Goal: Information Seeking & Learning: Learn about a topic

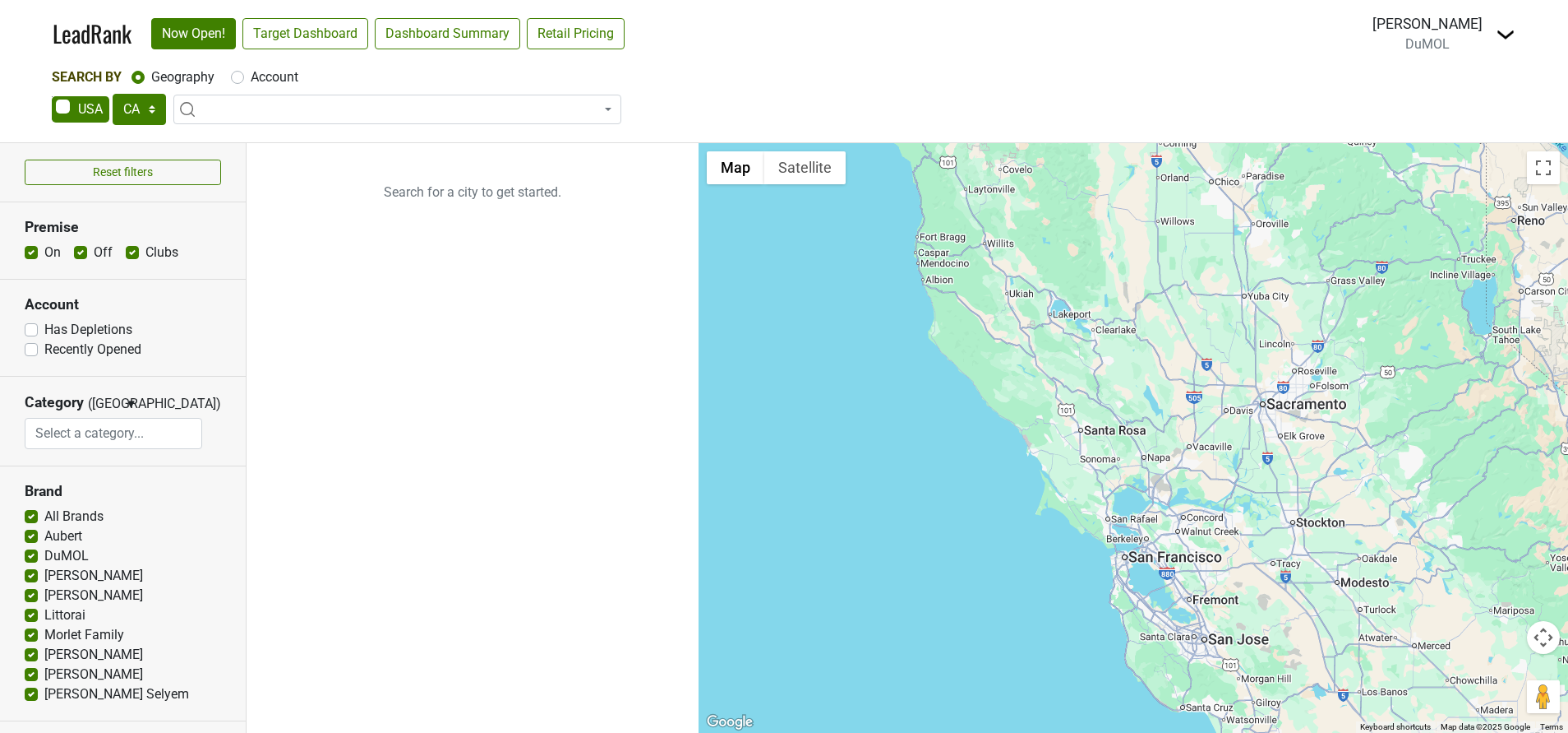
select select "CA"
select select
click at [149, 103] on select "AK AL AR AZ CA CO CT DC DE FL GA HI IA ID IL IN KS KY LA MA MD ME MI MN MO MS M…" at bounding box center [139, 109] width 54 height 31
select select "KS"
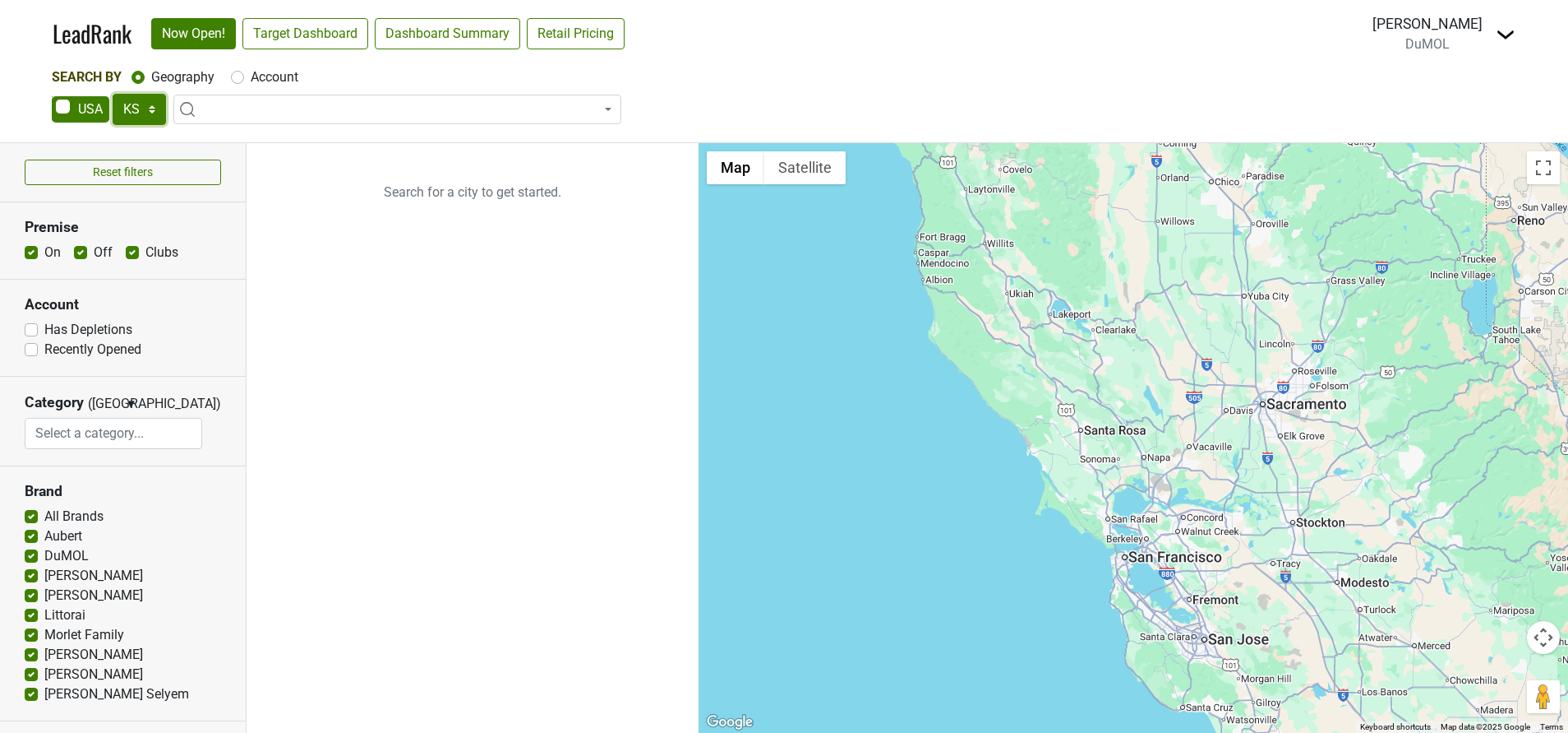
click at [112, 93] on select "AK AL AR AZ CA CO CT DC DE FL GA HI IA ID IL IN KS KY LA MA MD ME MI MN MO MS M…" at bounding box center [139, 109] width 54 height 31
click at [1509, 31] on img at bounding box center [1506, 35] width 20 height 20
click at [1469, 94] on link "Open Breakdown" at bounding box center [1446, 93] width 138 height 26
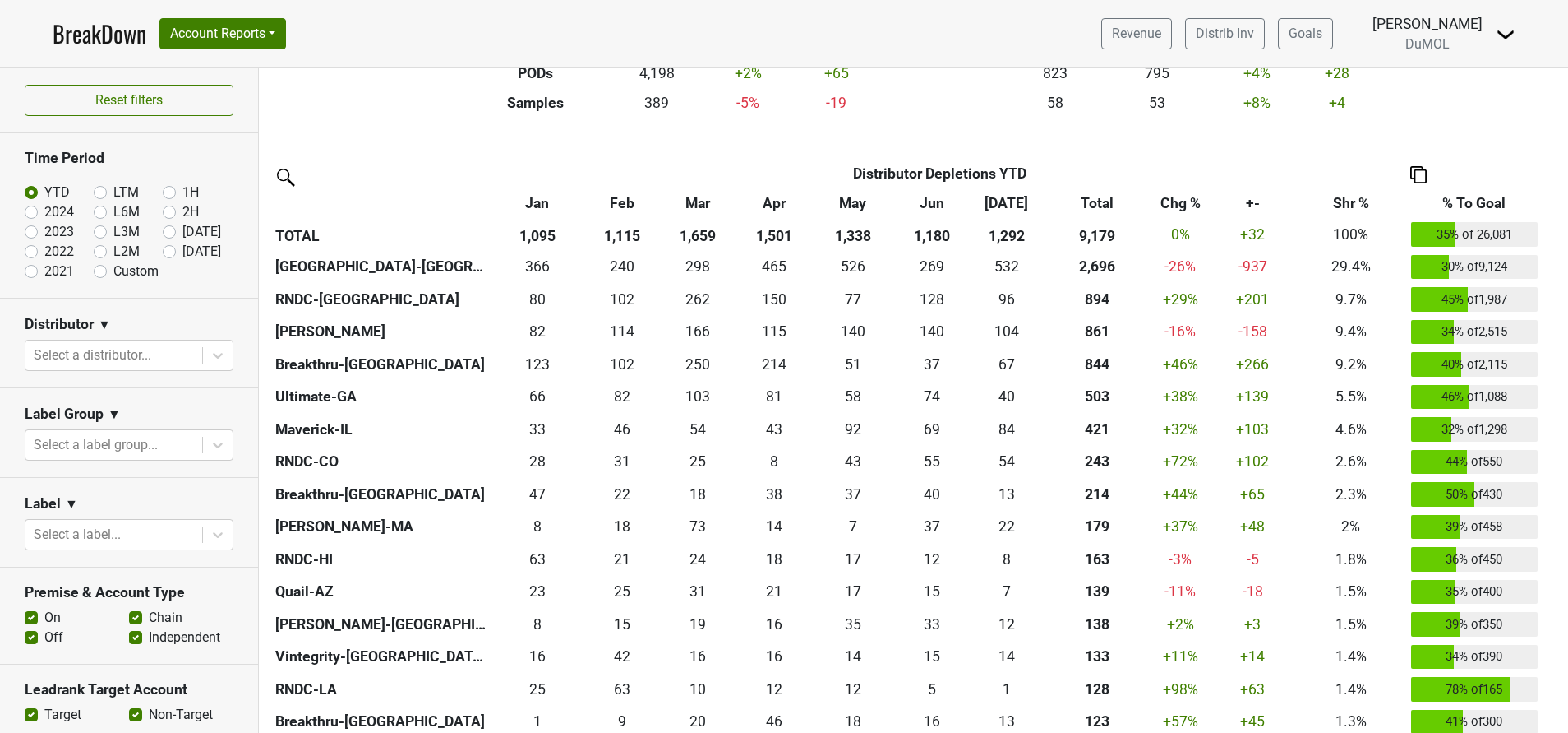
scroll to position [323, 0]
click at [209, 358] on icon at bounding box center [217, 355] width 16 height 16
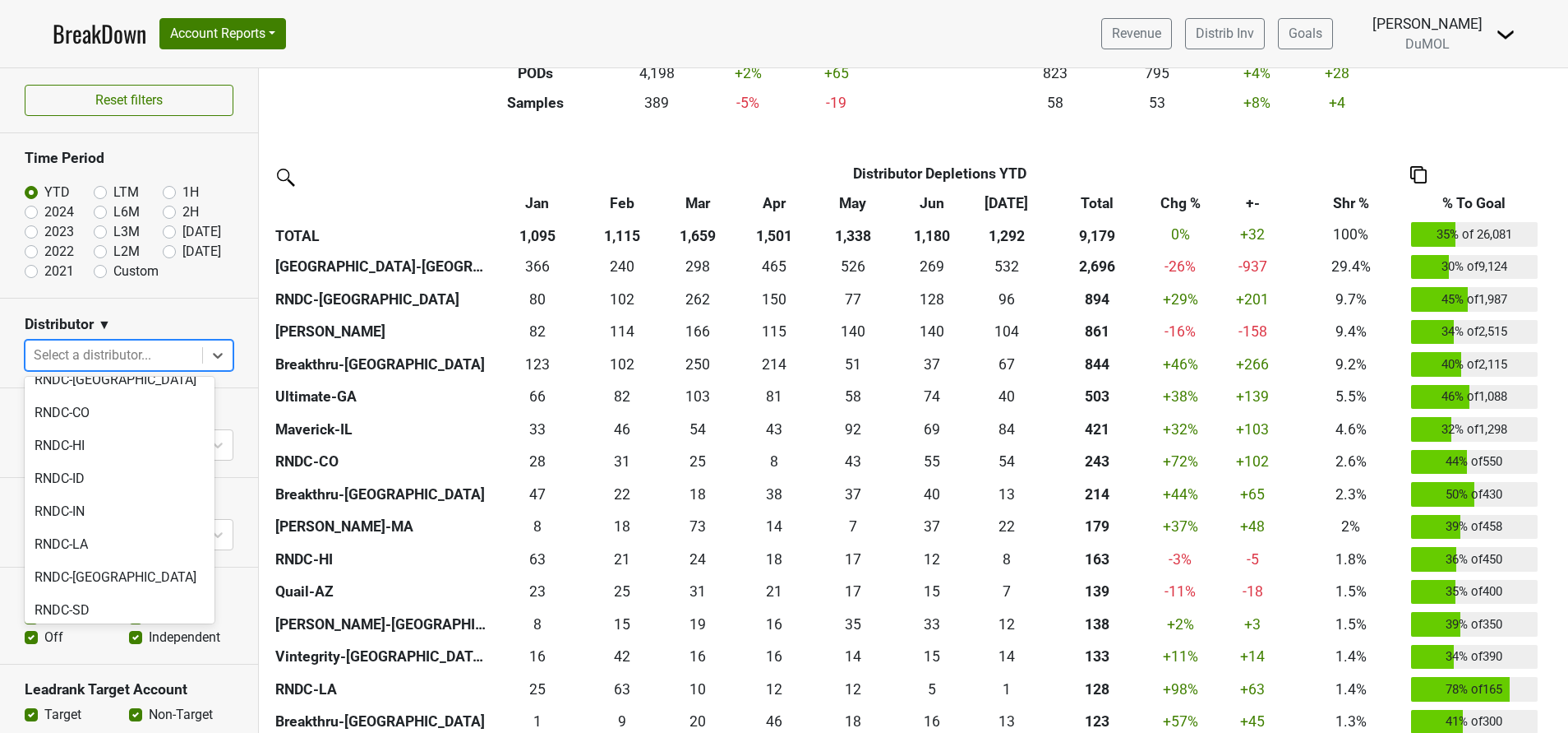
scroll to position [1701, 0]
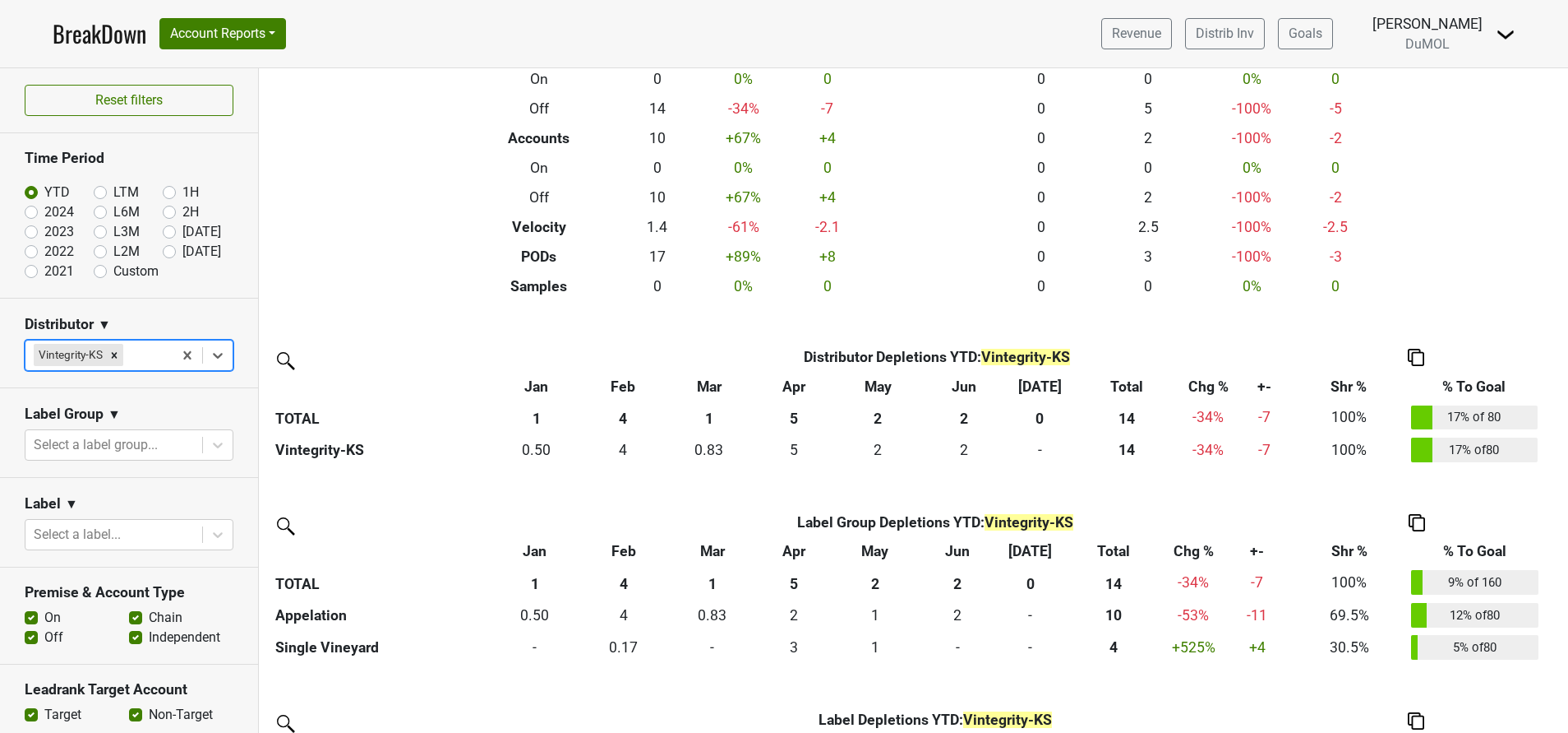
scroll to position [0, 0]
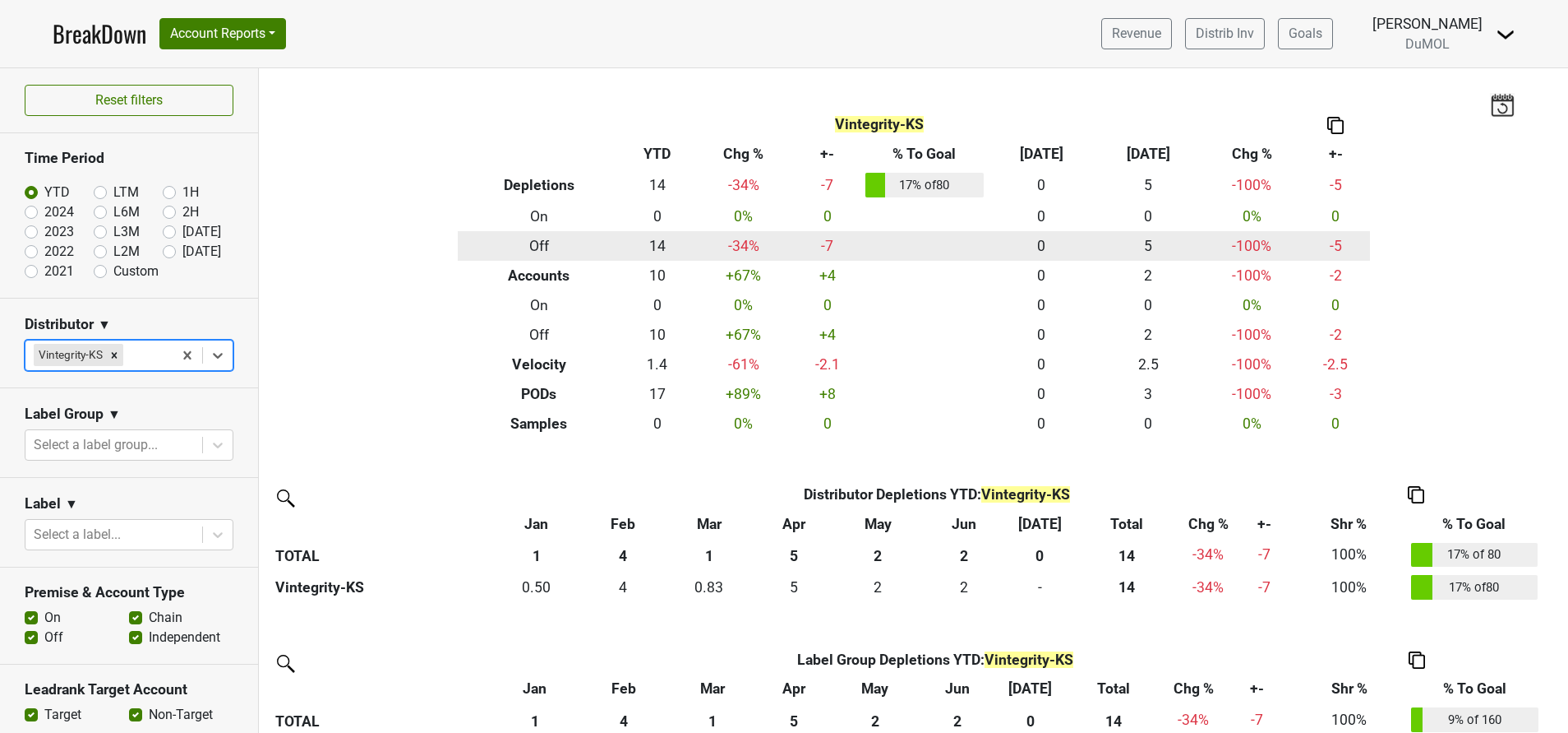
click at [694, 246] on td "-34 %" at bounding box center [744, 246] width 100 height 29
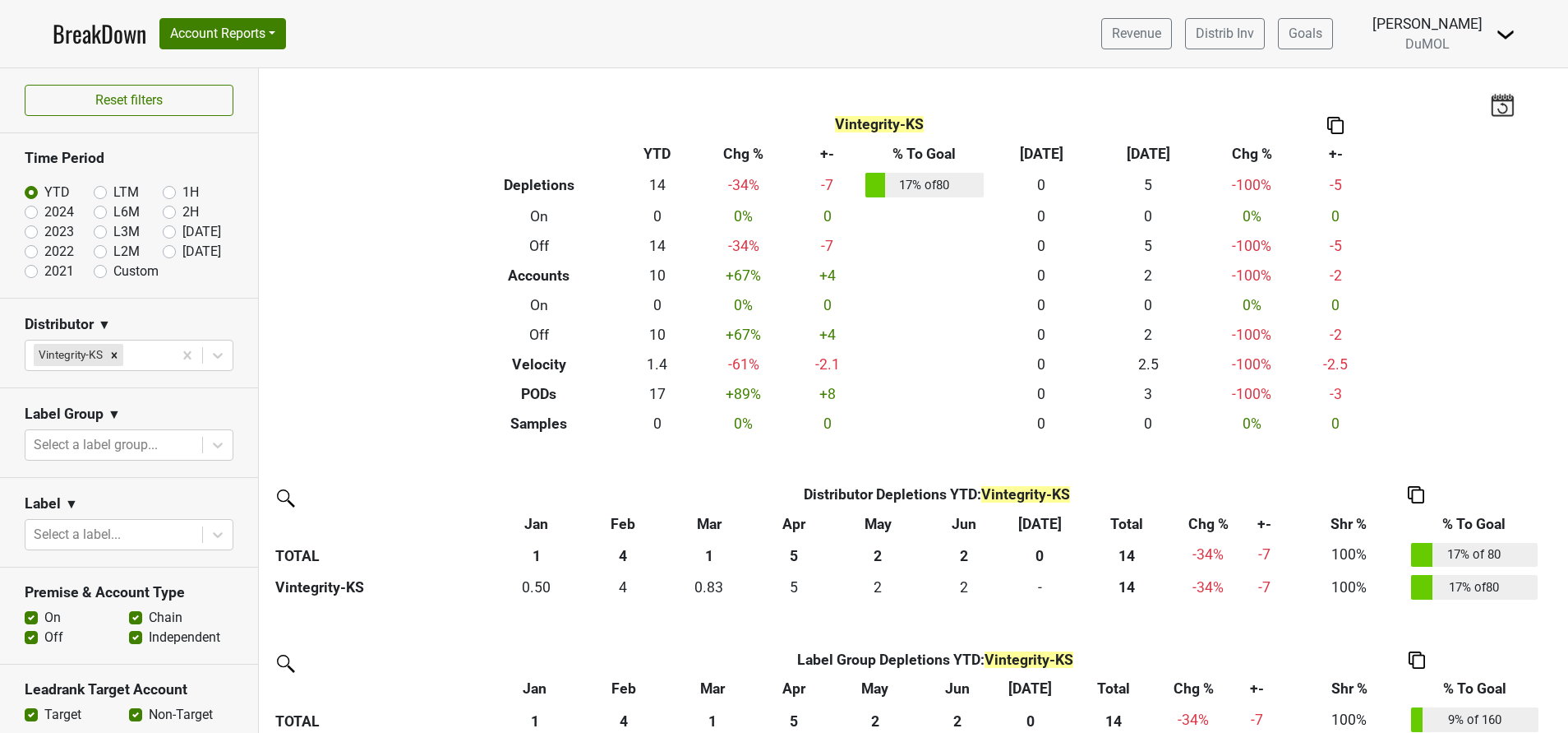
click at [1328, 127] on img at bounding box center [1335, 125] width 16 height 17
click at [1307, 74] on div "Copy as Image" at bounding box center [1327, 71] width 82 height 24
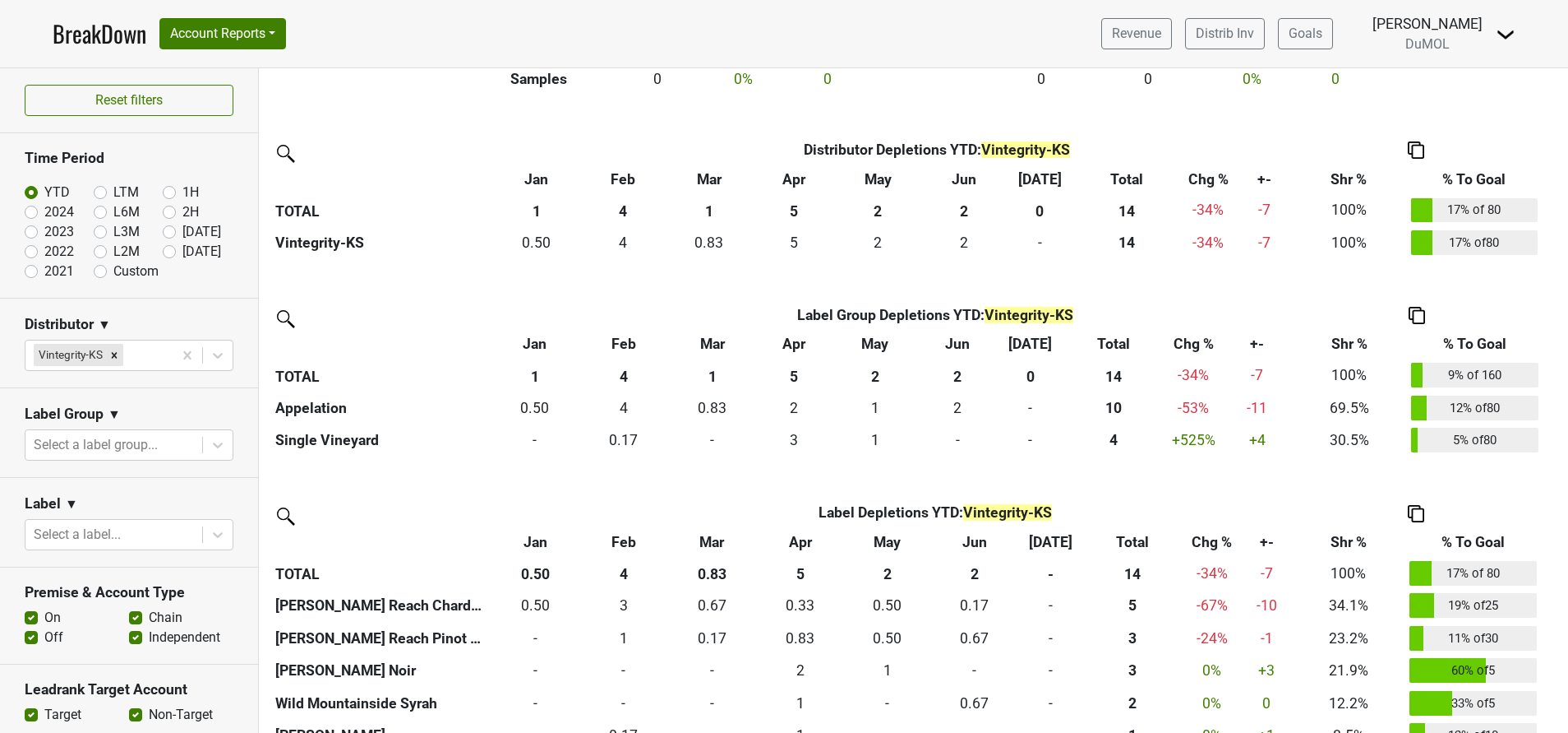
scroll to position [408, 0]
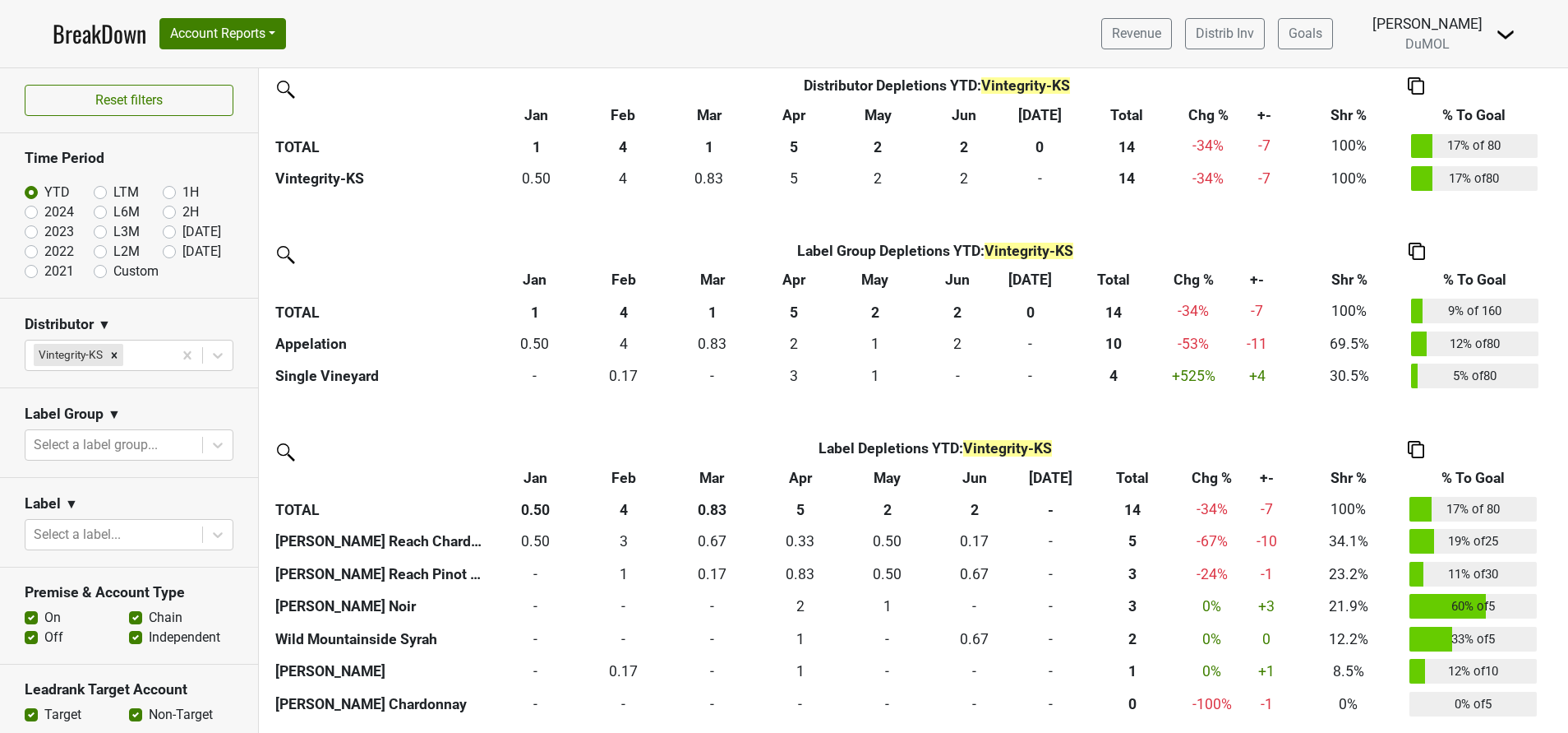
click at [1417, 447] on img at bounding box center [1416, 449] width 16 height 17
click at [1407, 392] on div "Copy Img Abrv." at bounding box center [1415, 395] width 84 height 24
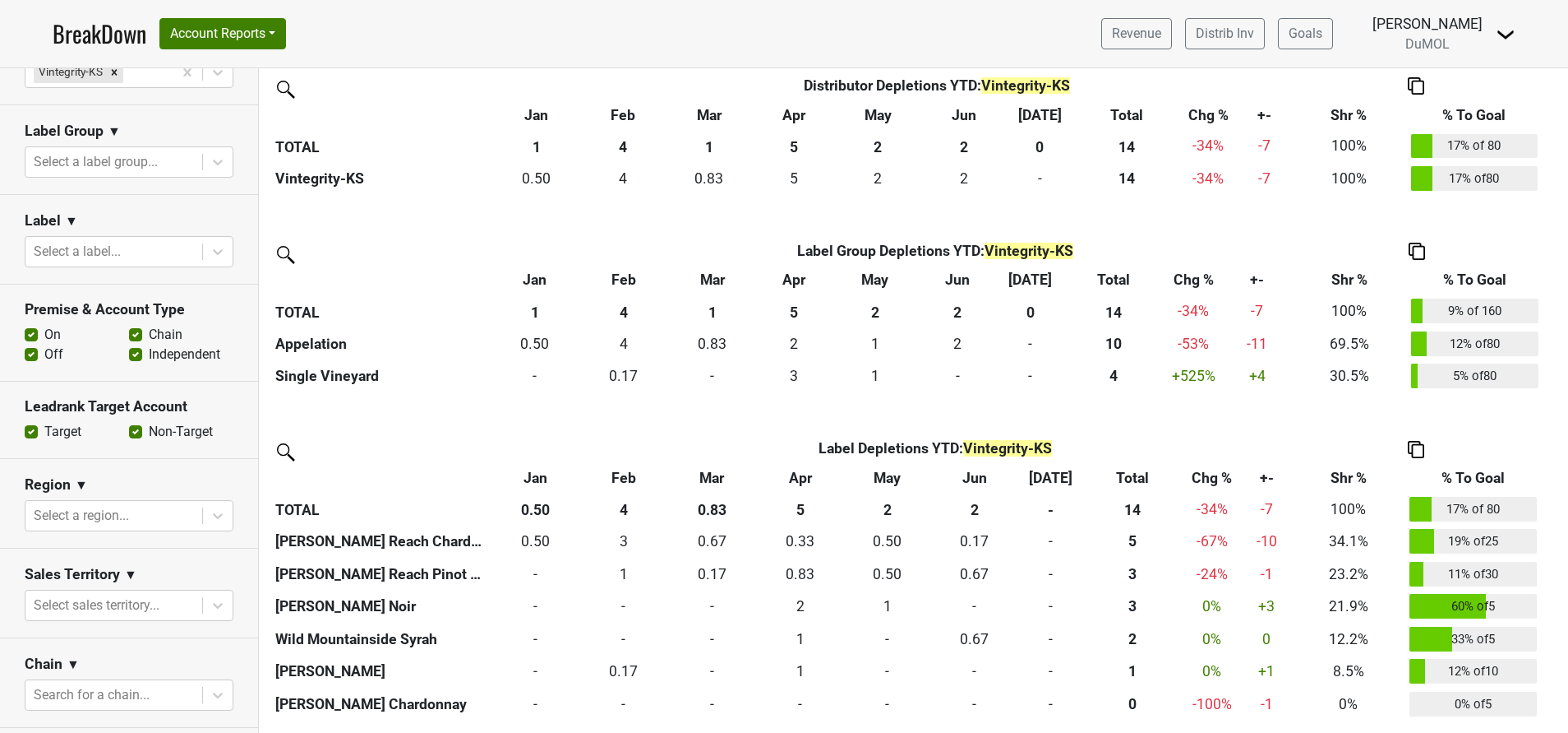
scroll to position [295, 0]
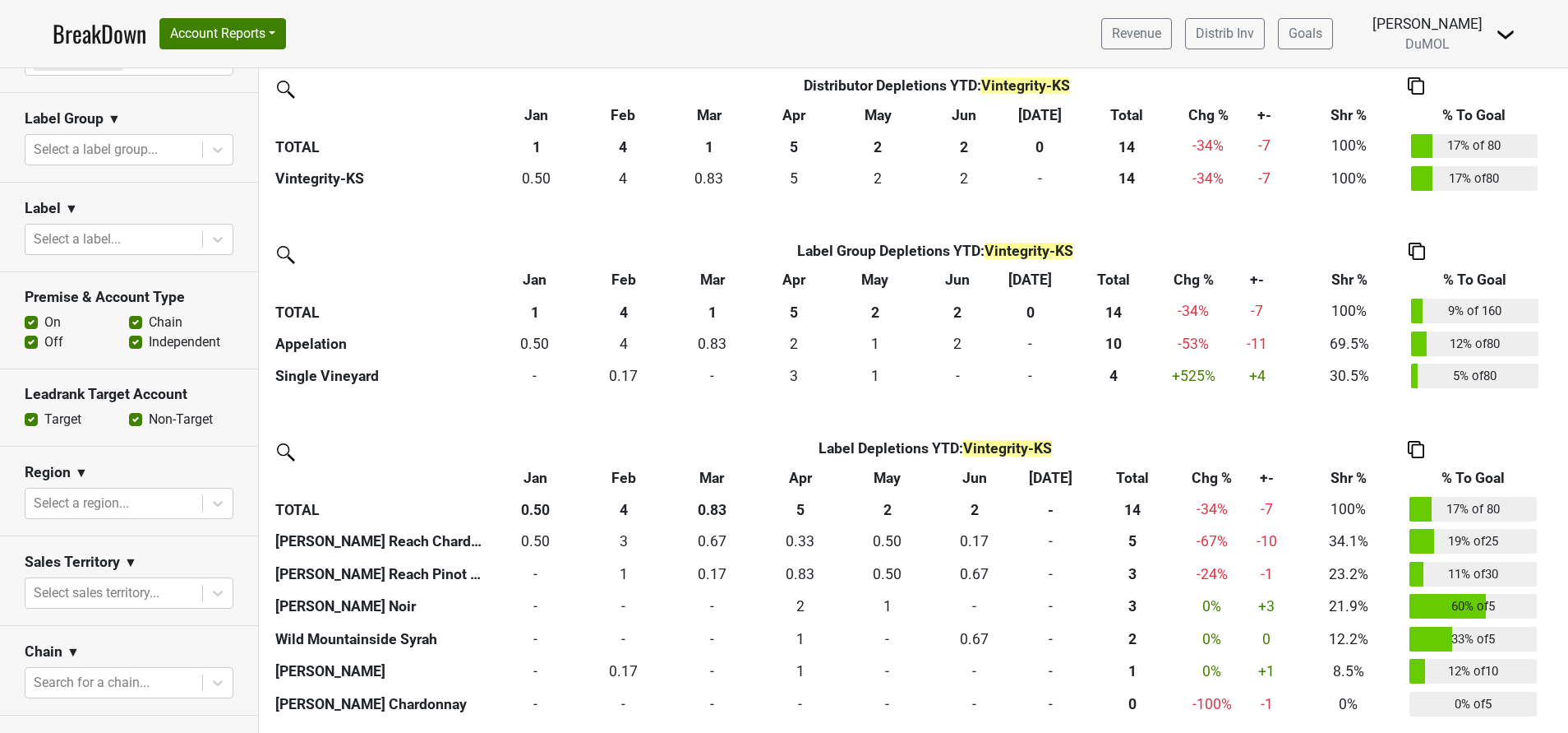
click at [44, 341] on label "Off" at bounding box center [54, 342] width 19 height 20
click at [30, 341] on input "Off" at bounding box center [31, 340] width 13 height 16
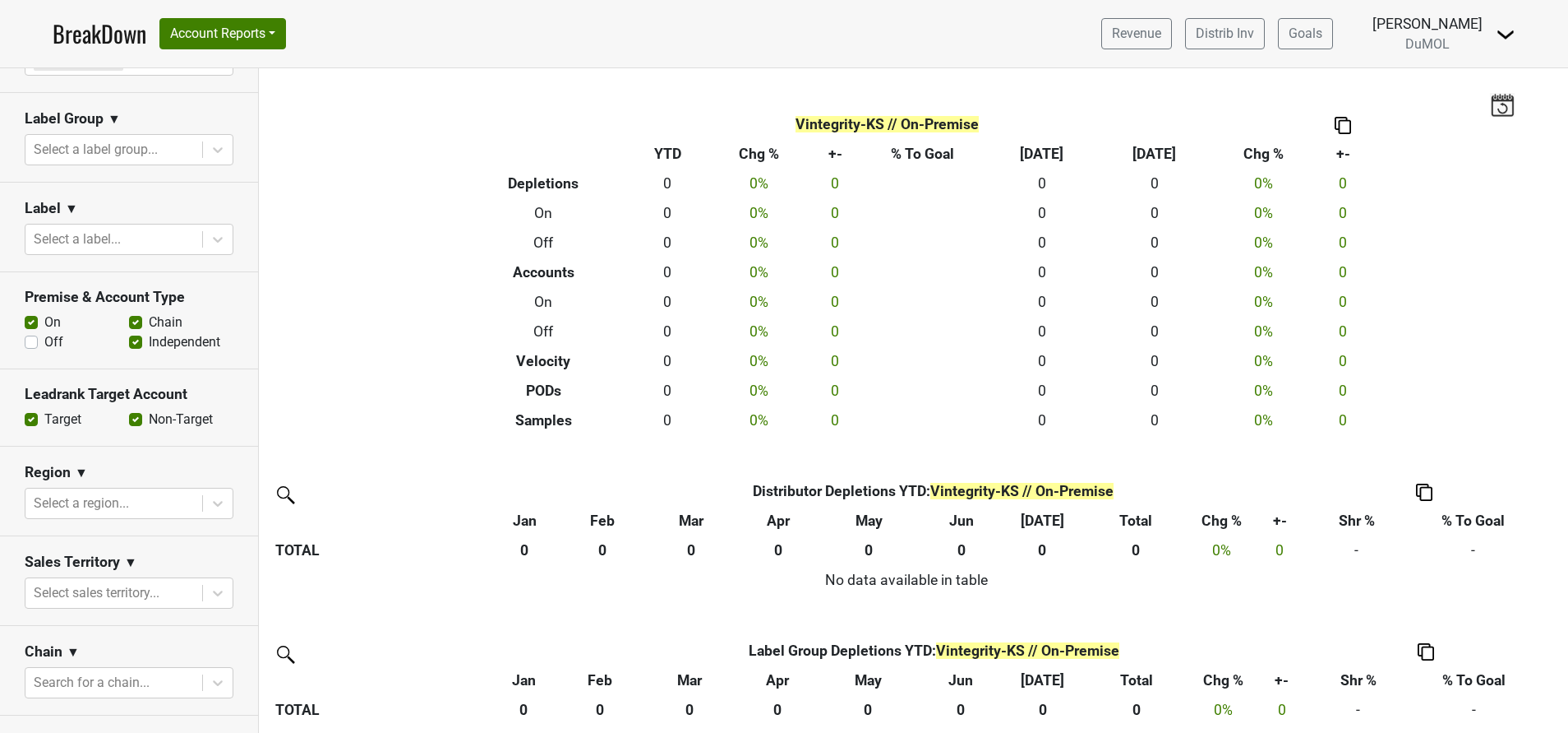
click at [44, 341] on label "Off" at bounding box center [54, 342] width 19 height 20
click at [30, 341] on input "Off" at bounding box center [31, 340] width 13 height 16
checkbox input "true"
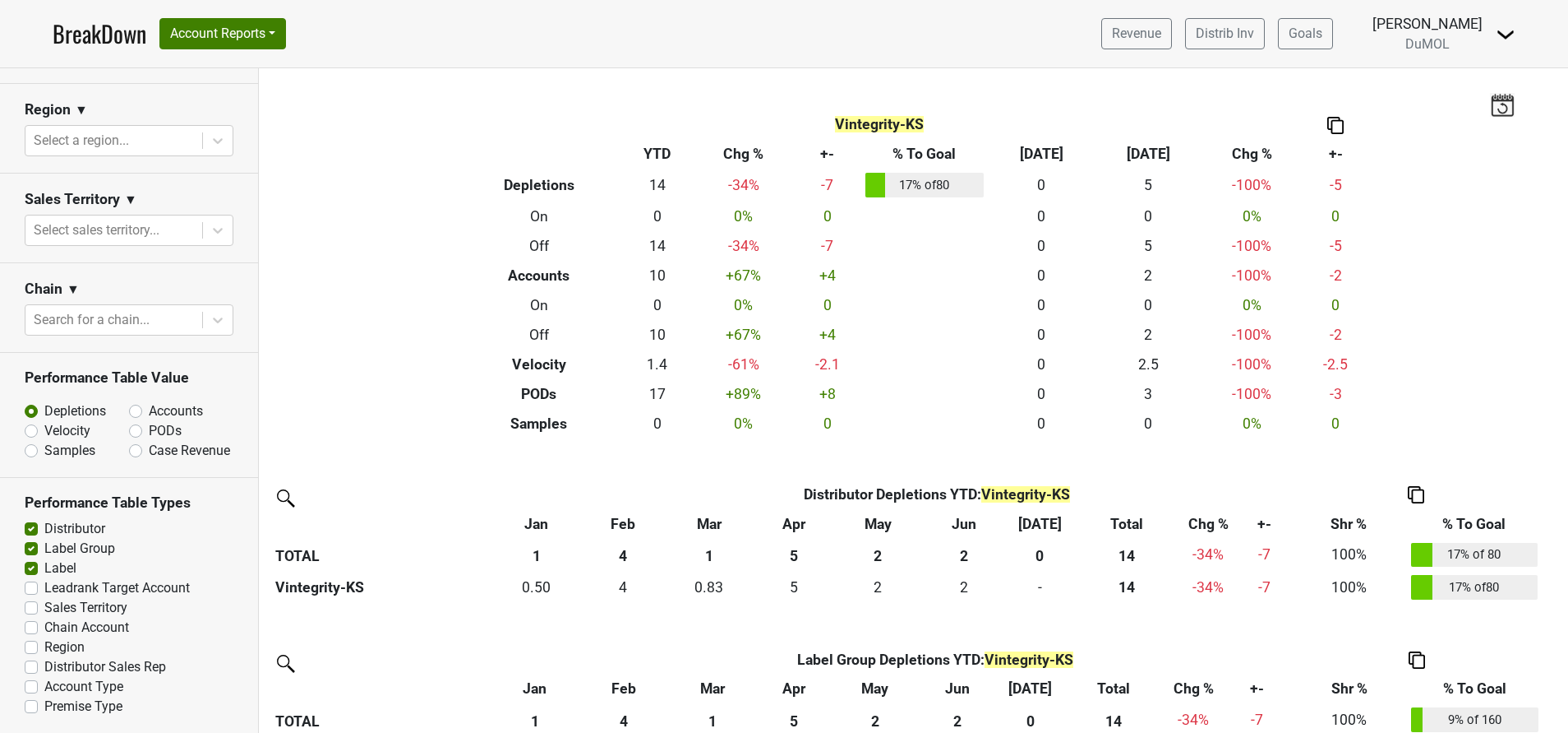
scroll to position [672, 0]
click at [149, 421] on label "PODs" at bounding box center [165, 431] width 33 height 20
click at [129, 421] on input "PODs" at bounding box center [178, 429] width 99 height 16
radio input "true"
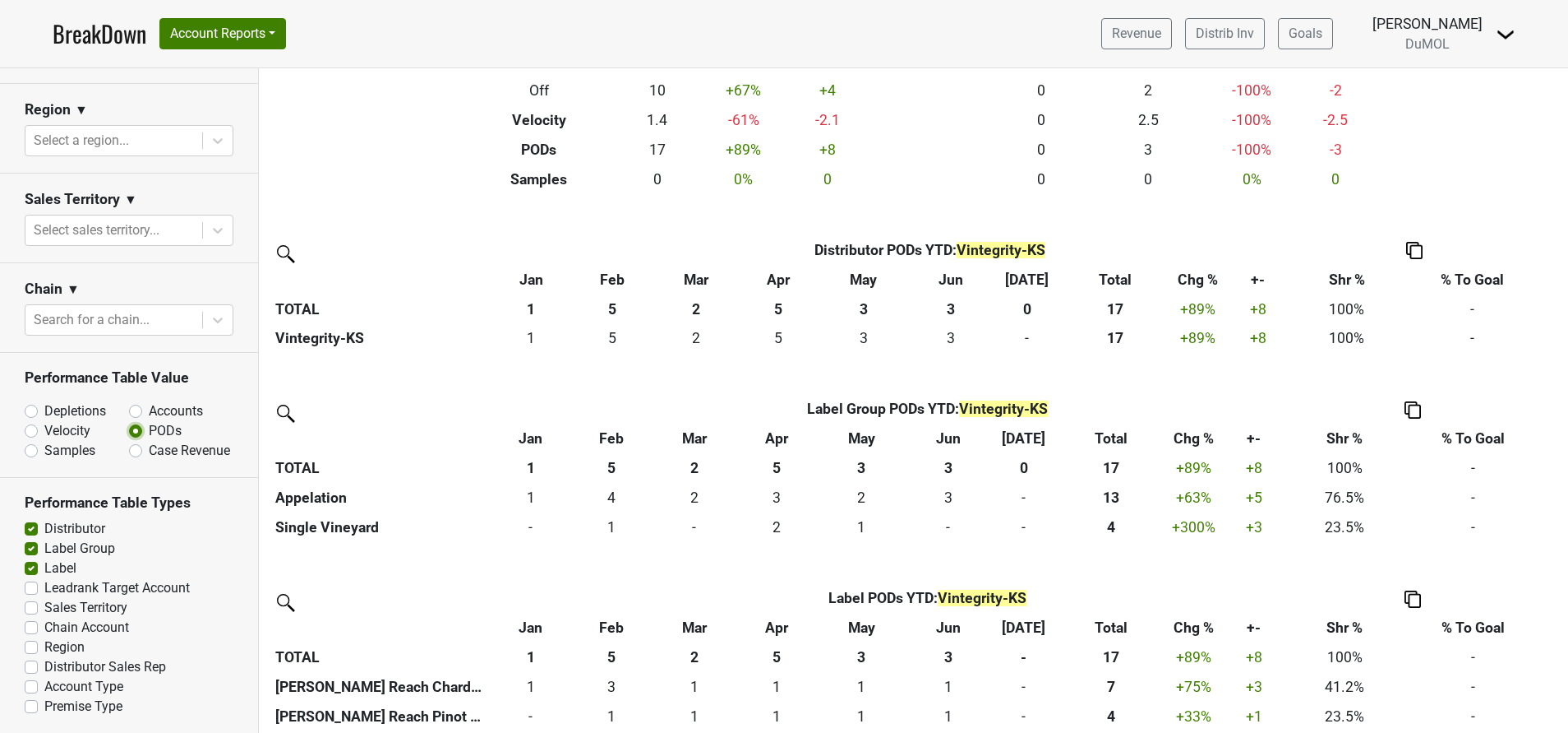
scroll to position [374, 0]
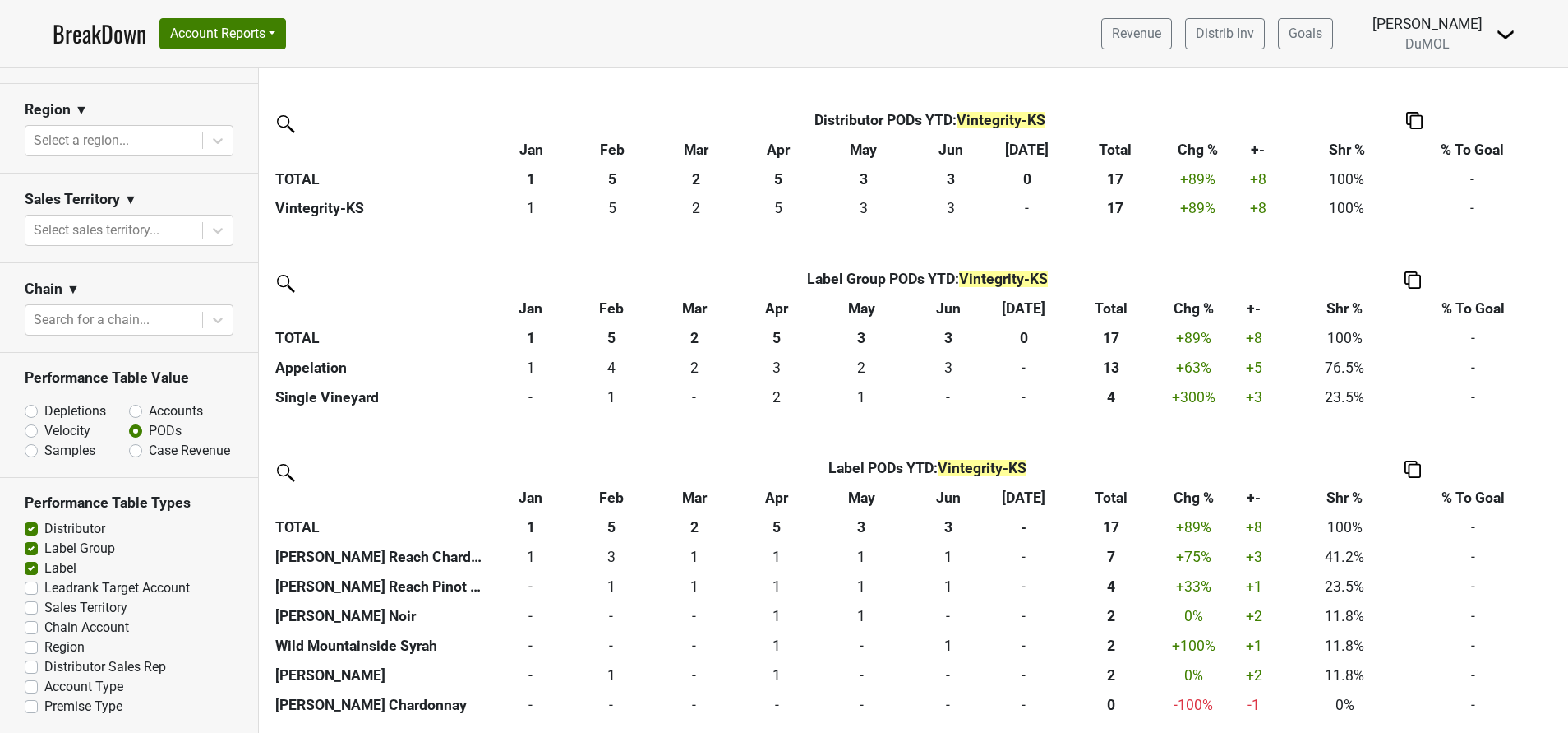
click at [1413, 473] on img at bounding box center [1412, 469] width 16 height 17
click at [1399, 416] on div "Copy Img Abrv." at bounding box center [1411, 415] width 84 height 24
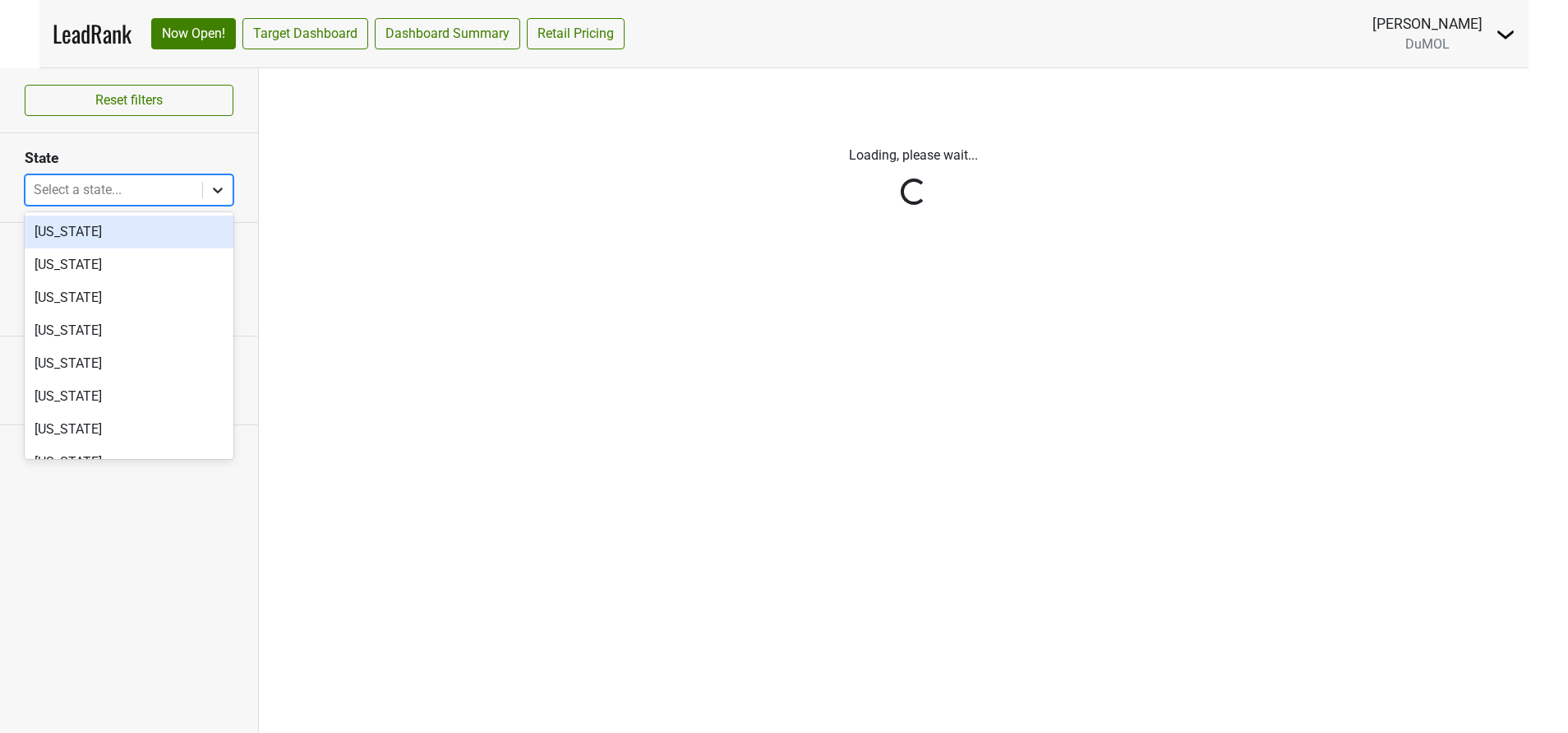
click at [221, 190] on icon at bounding box center [217, 190] width 10 height 6
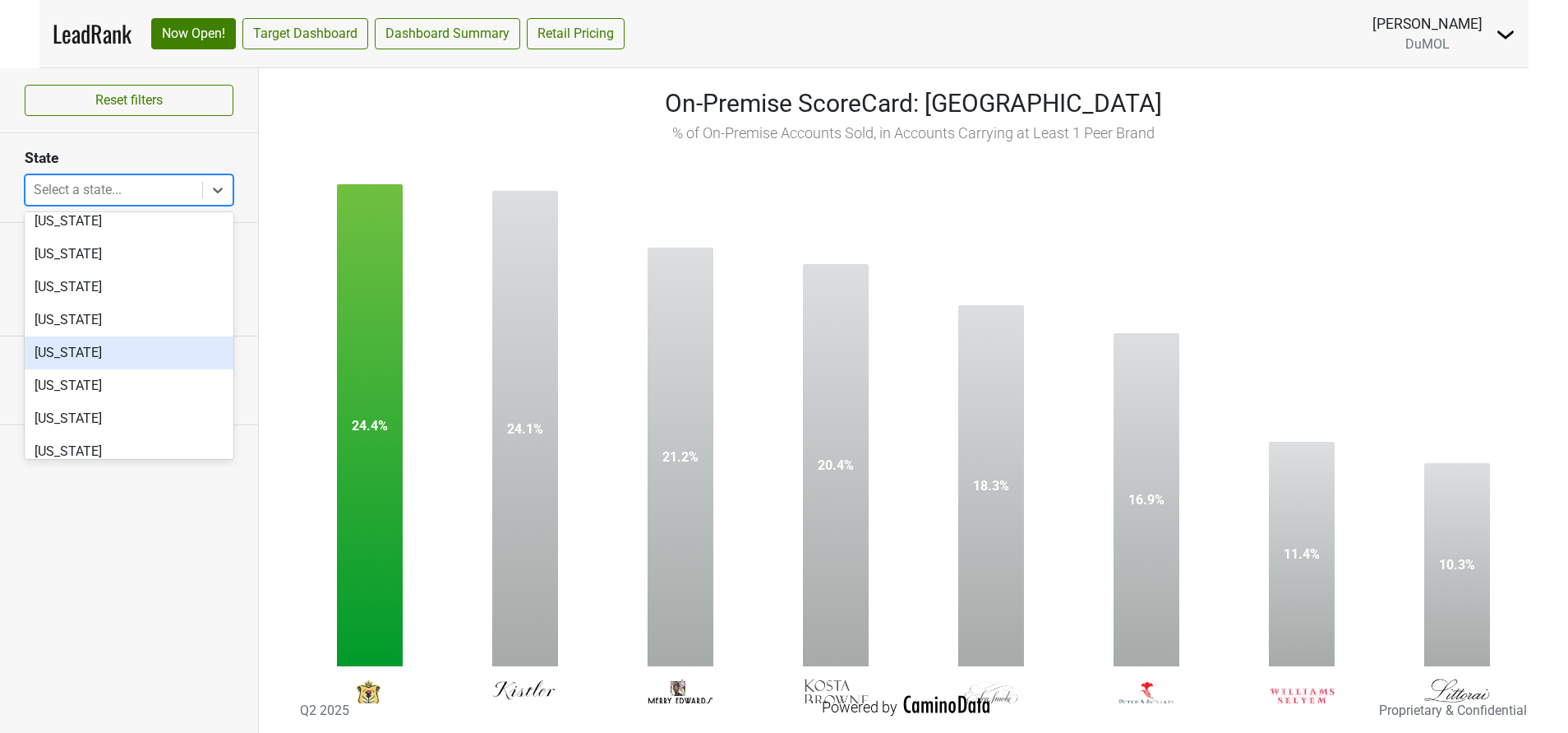
scroll to position [473, 0]
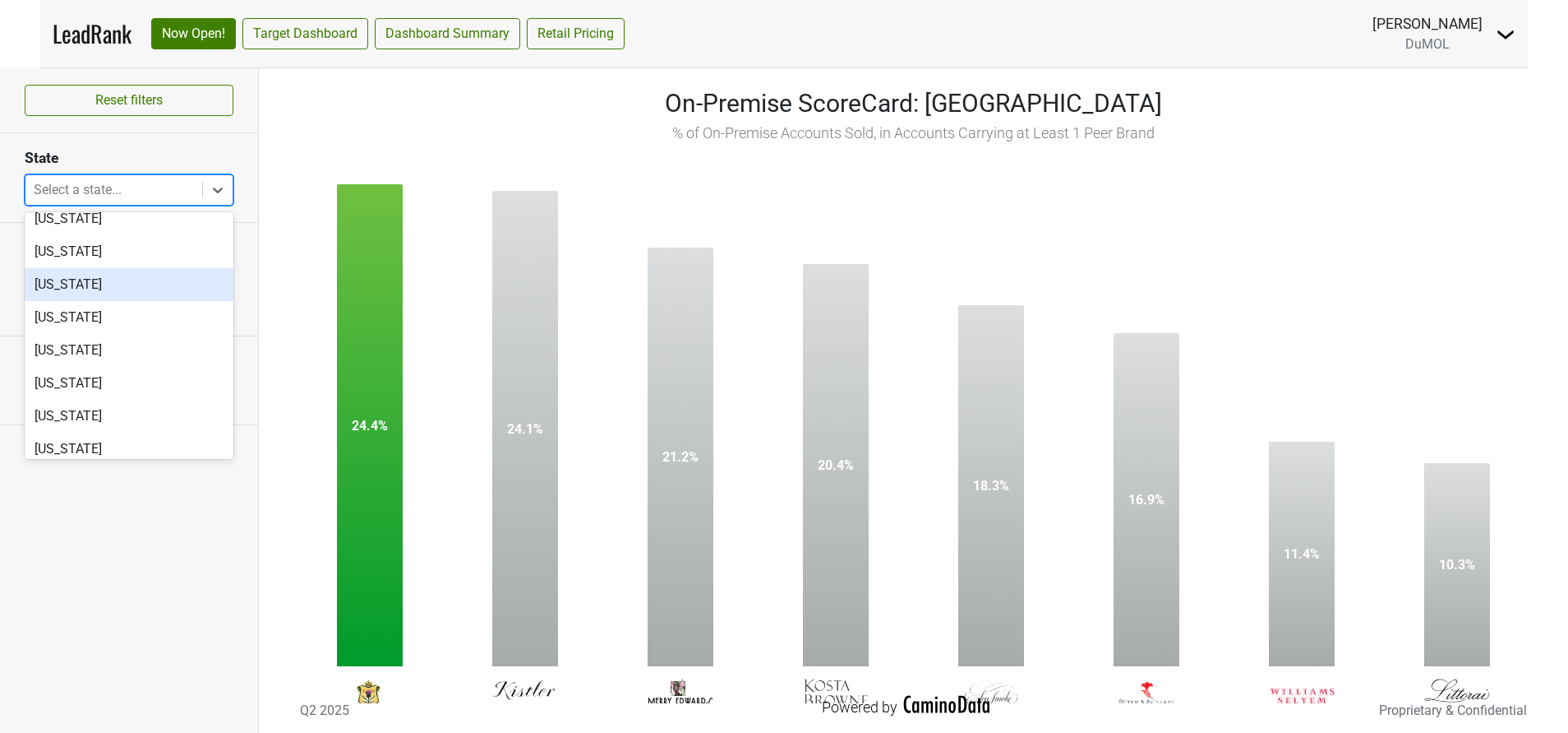
click at [63, 294] on div "Kansas" at bounding box center [129, 285] width 208 height 33
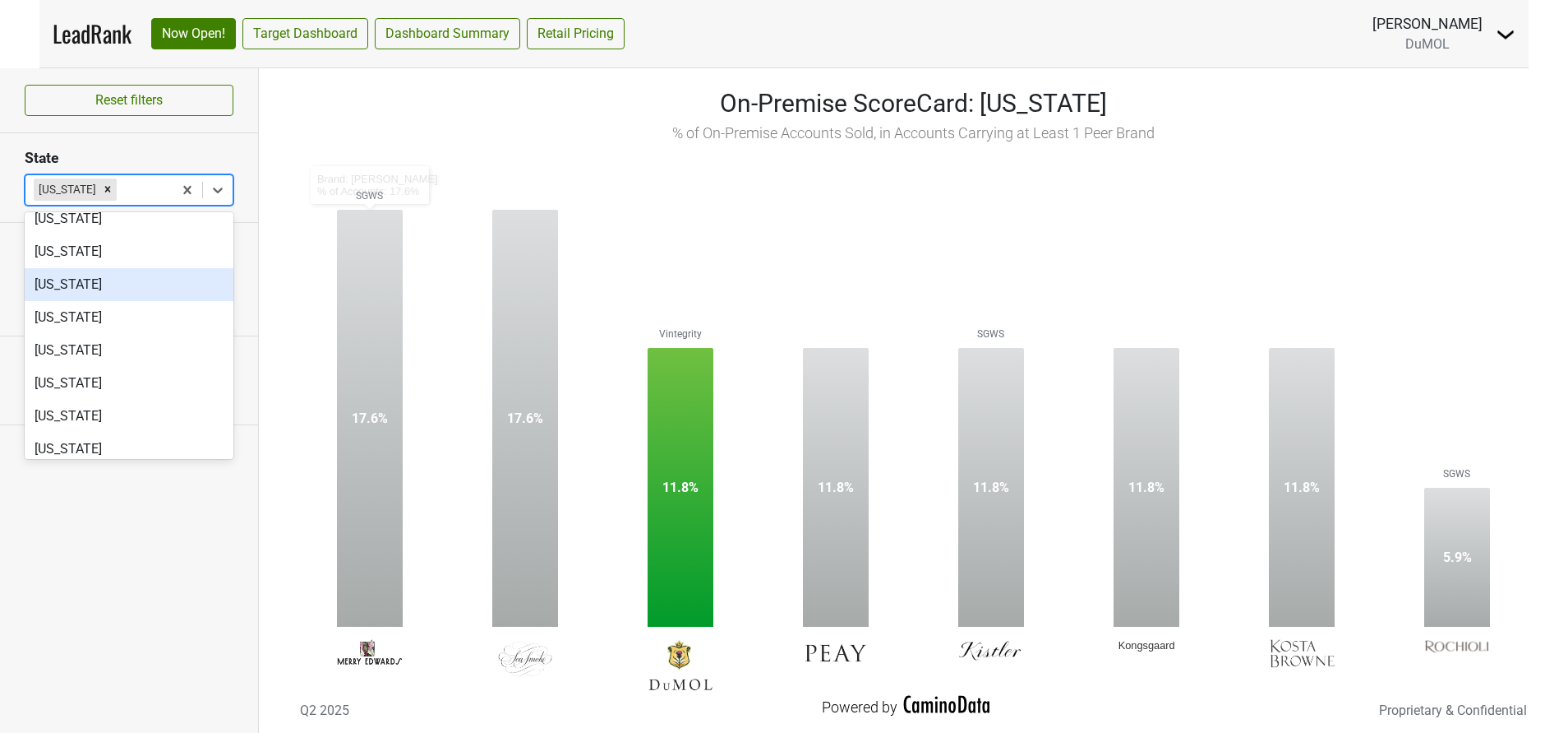
click at [309, 618] on rect at bounding box center [913, 423] width 1260 height 559
click at [297, 150] on rect at bounding box center [913, 423] width 1260 height 559
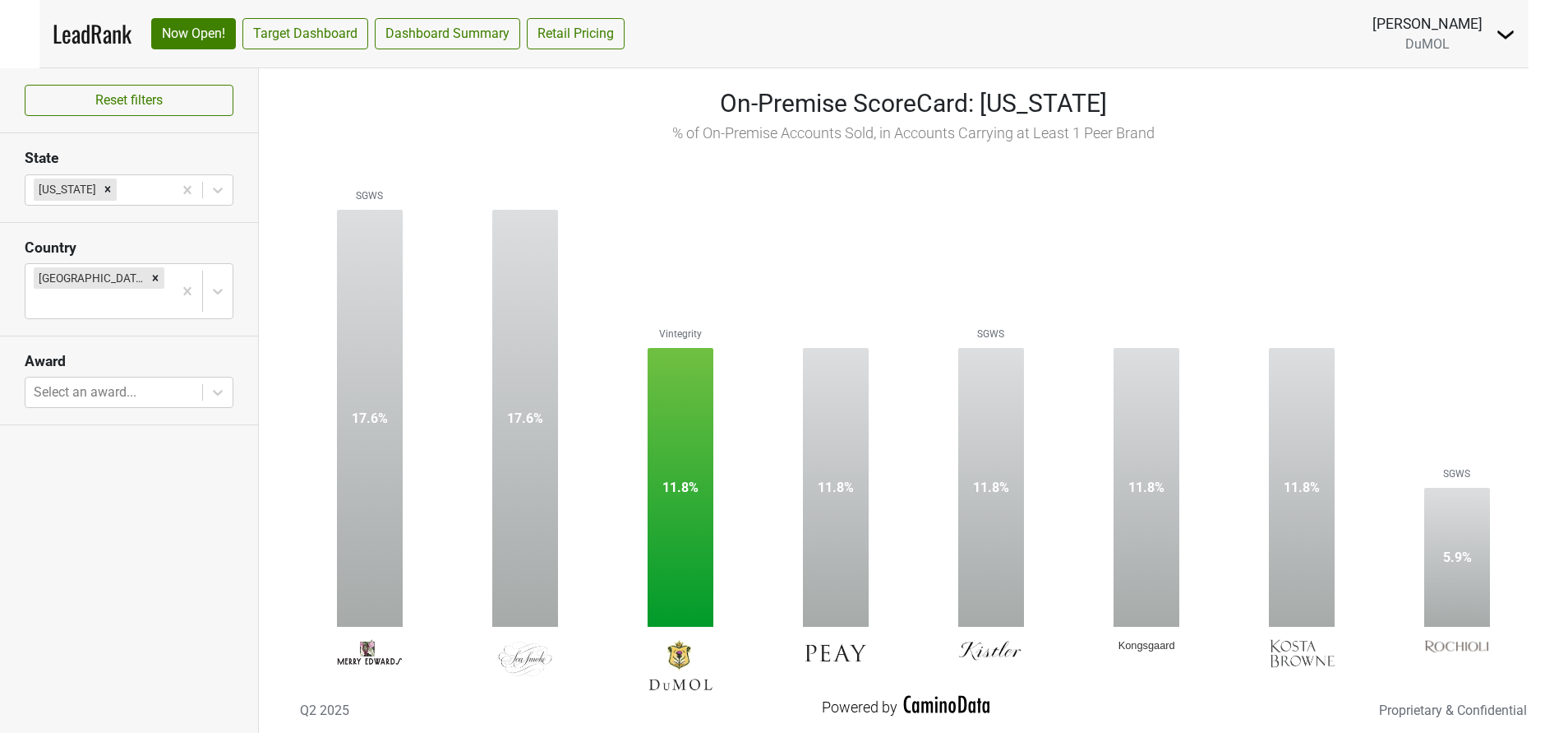
click at [240, 146] on section "State Kansas" at bounding box center [129, 177] width 258 height 89
click at [489, 204] on rect at bounding box center [913, 423] width 1260 height 559
click at [500, 184] on rect at bounding box center [913, 423] width 1260 height 559
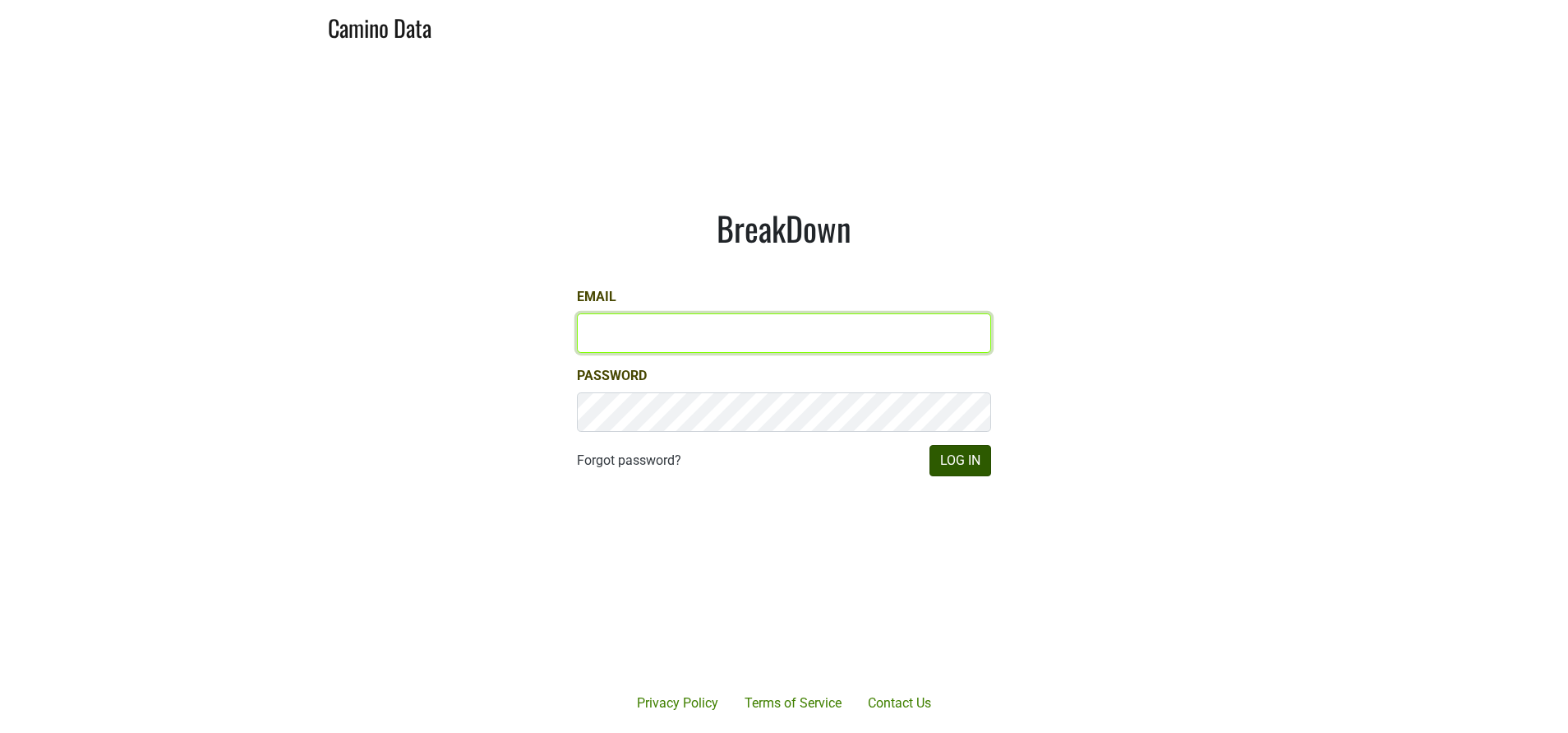
type input "[PERSON_NAME][EMAIL_ADDRESS][DOMAIN_NAME]"
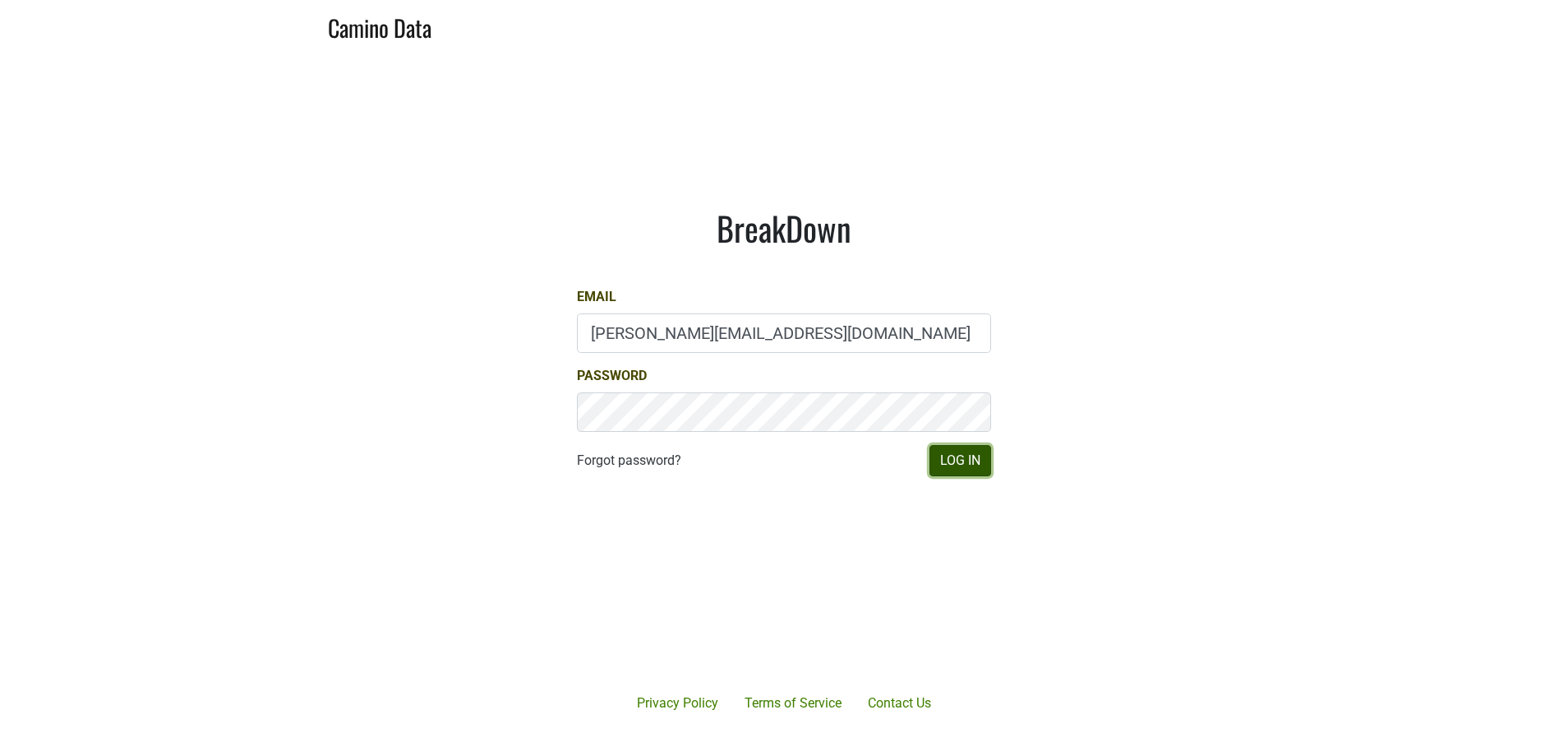
click at [976, 462] on button "Log In" at bounding box center [960, 460] width 61 height 31
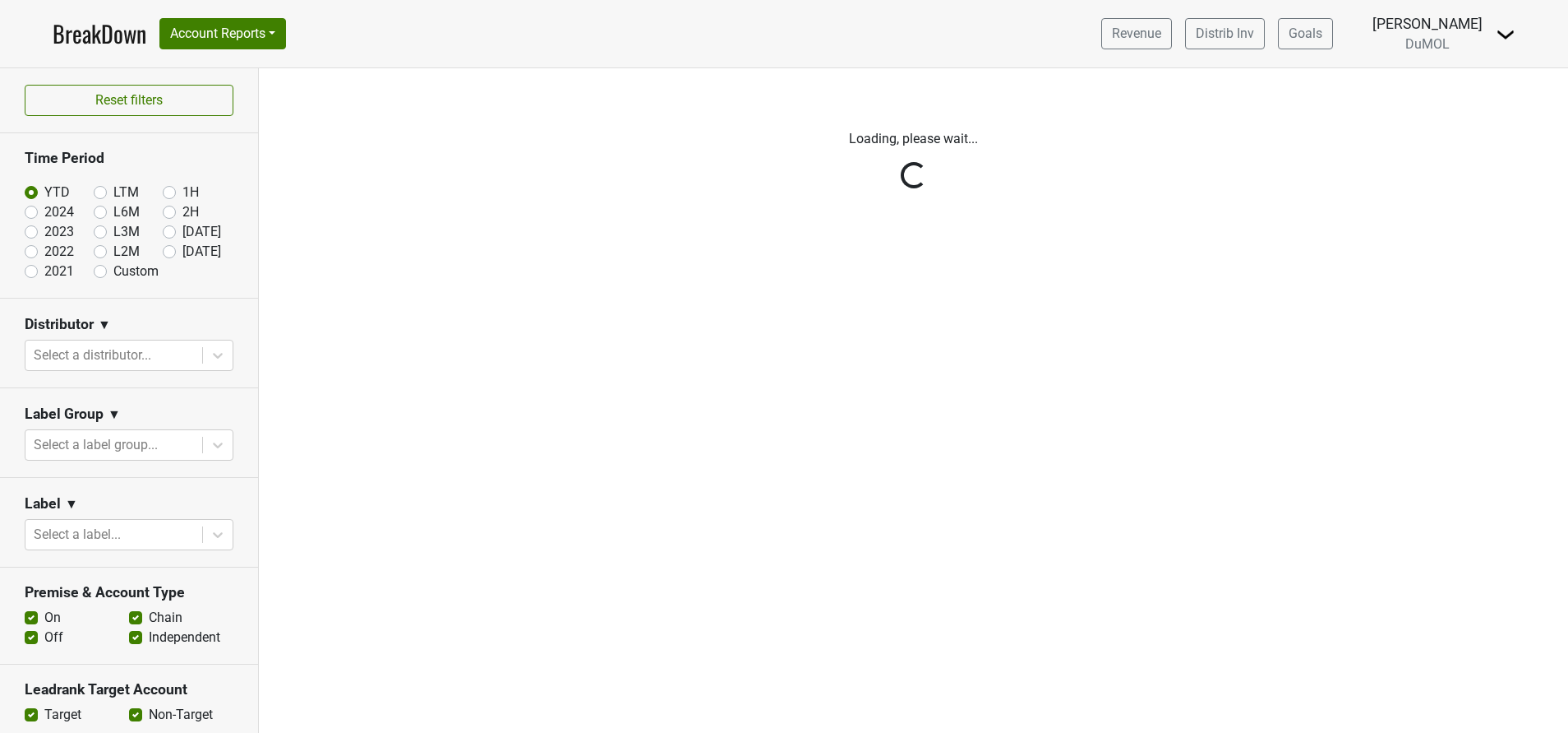
click at [1510, 37] on img at bounding box center [1506, 35] width 20 height 20
click at [1459, 91] on link "Open Leadrank" at bounding box center [1450, 93] width 130 height 26
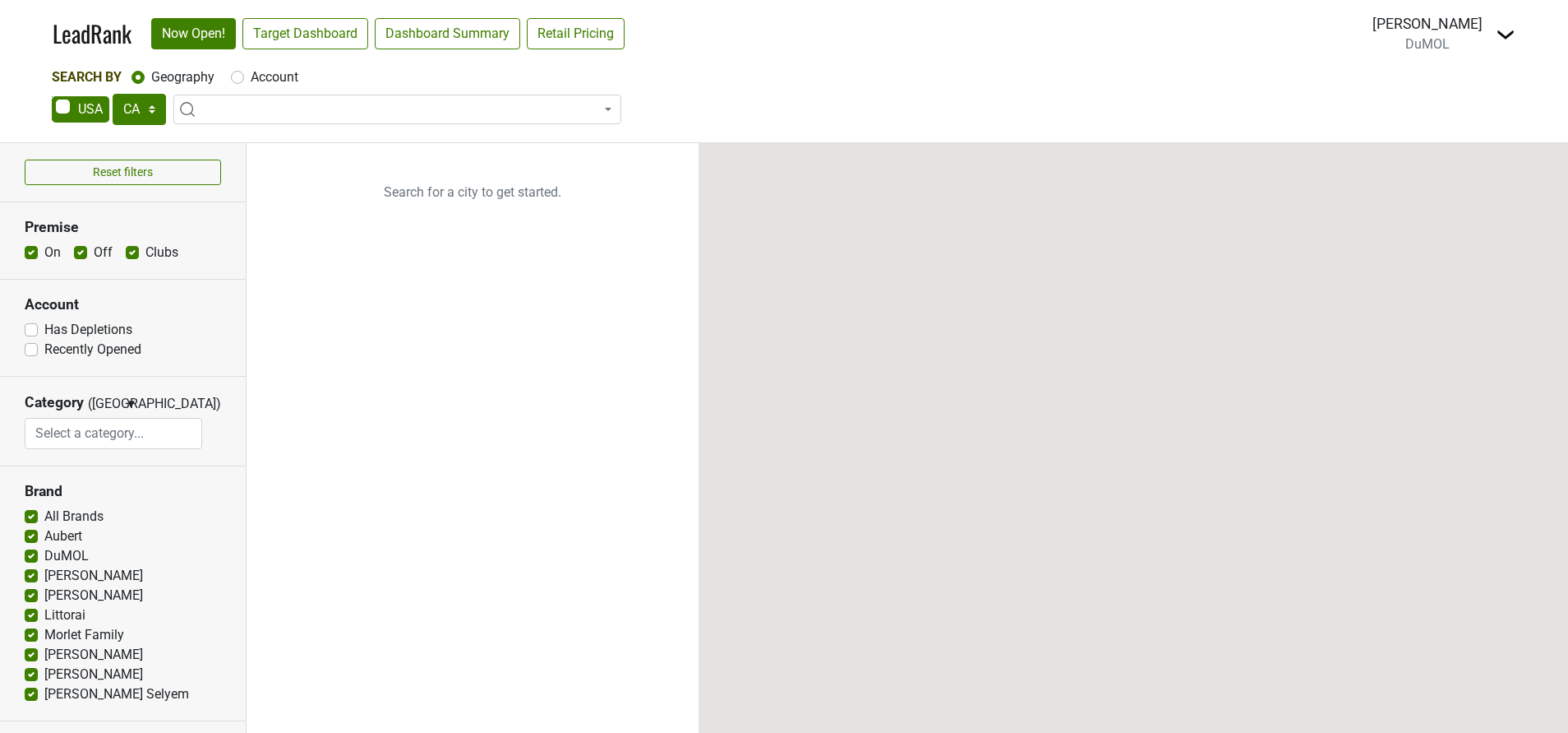
select select "CA"
select select
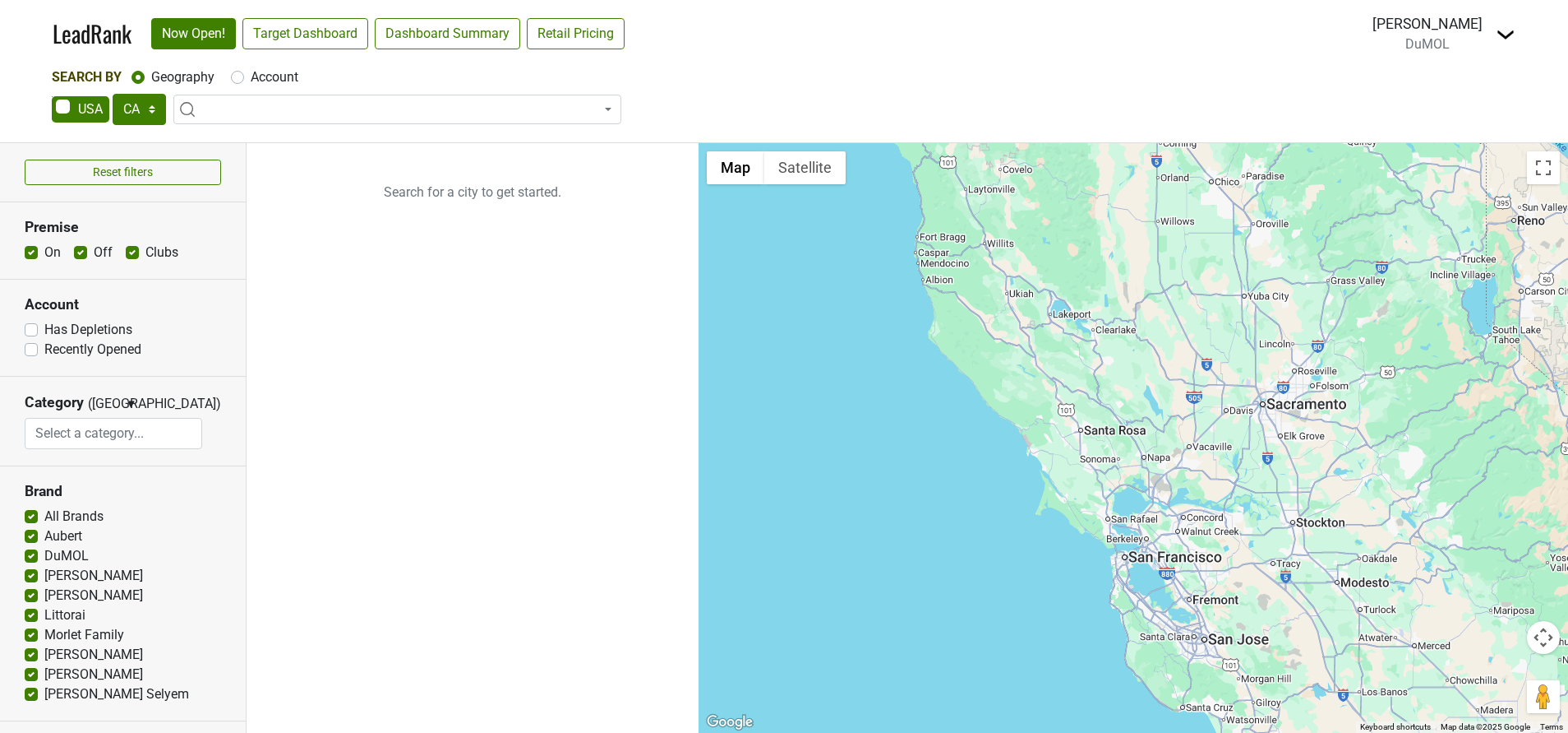
click at [1509, 34] on img at bounding box center [1506, 35] width 20 height 20
click at [1455, 85] on link "Open Breakdown" at bounding box center [1446, 93] width 138 height 26
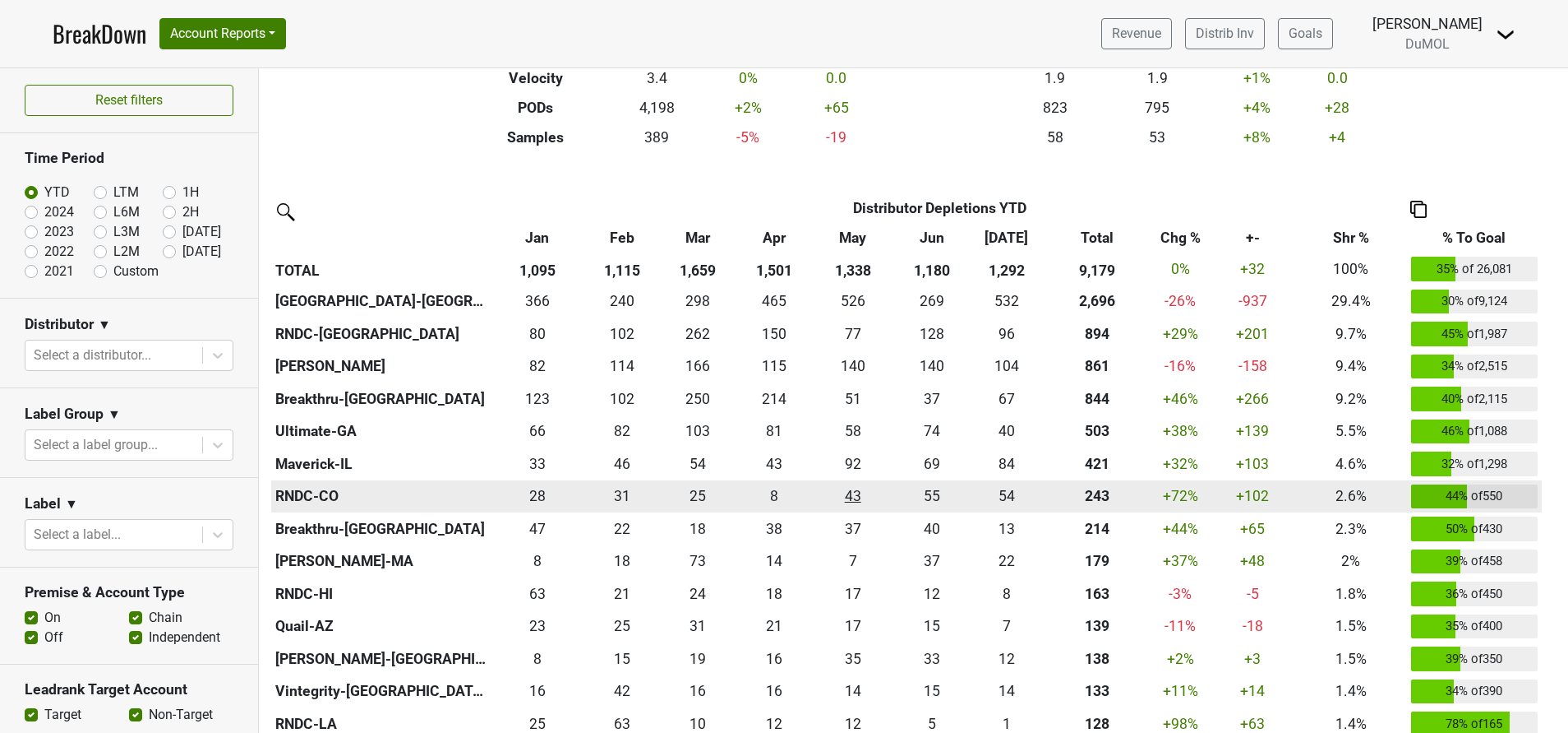
scroll to position [288, 0]
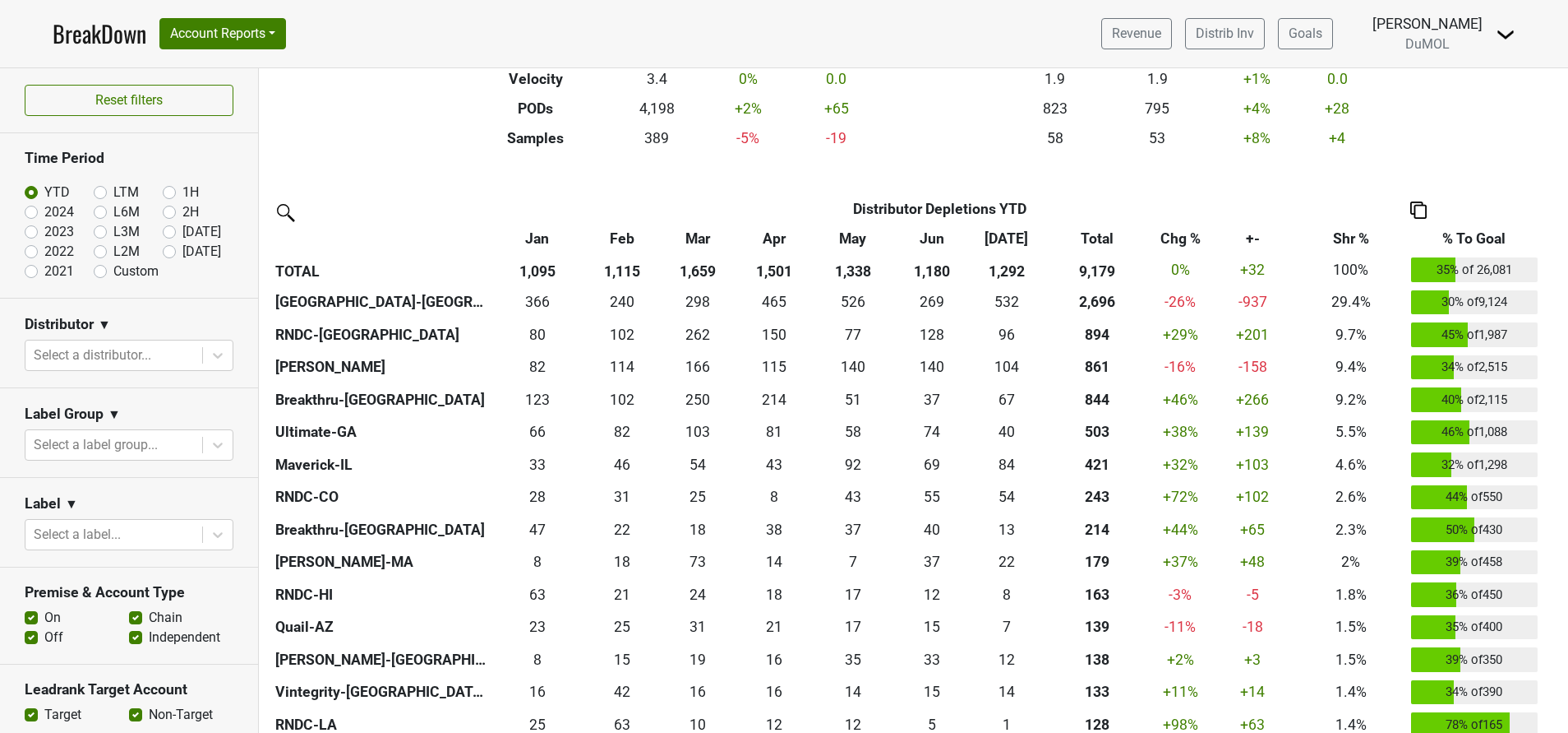
click at [44, 228] on label "2023" at bounding box center [59, 232] width 29 height 20
click at [33, 228] on input "2023" at bounding box center [58, 230] width 66 height 16
radio input "true"
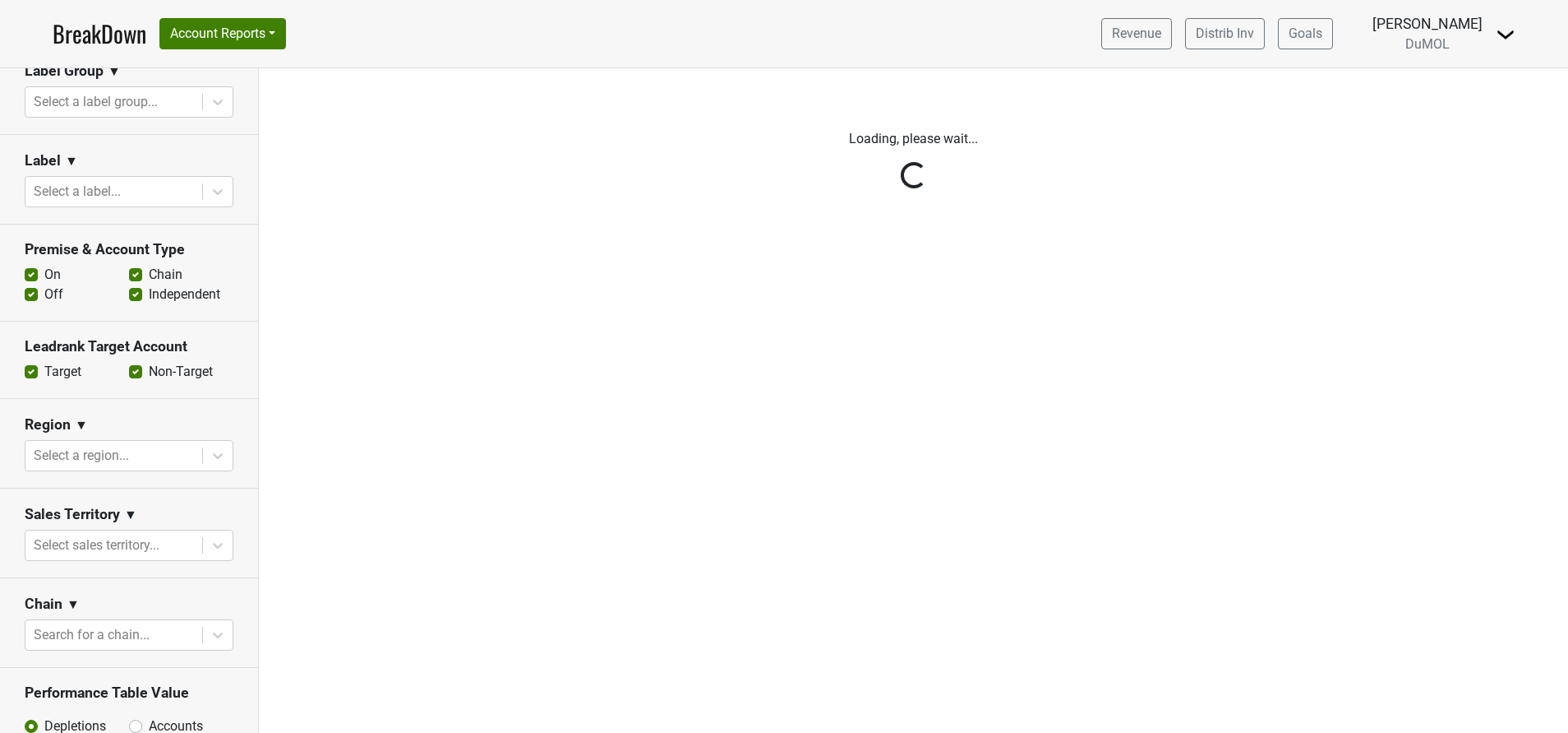
scroll to position [344, 0]
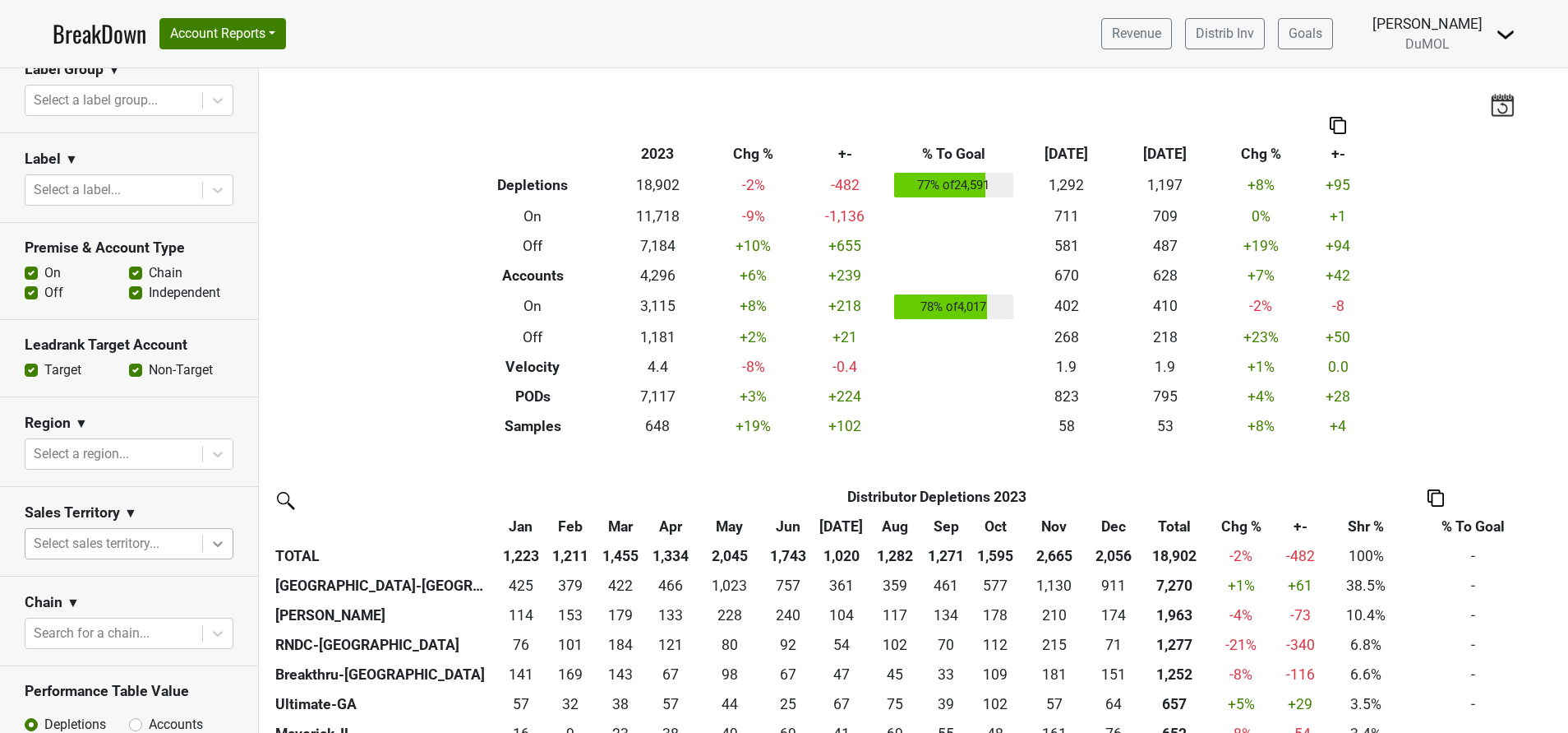
click at [209, 539] on icon at bounding box center [217, 543] width 16 height 16
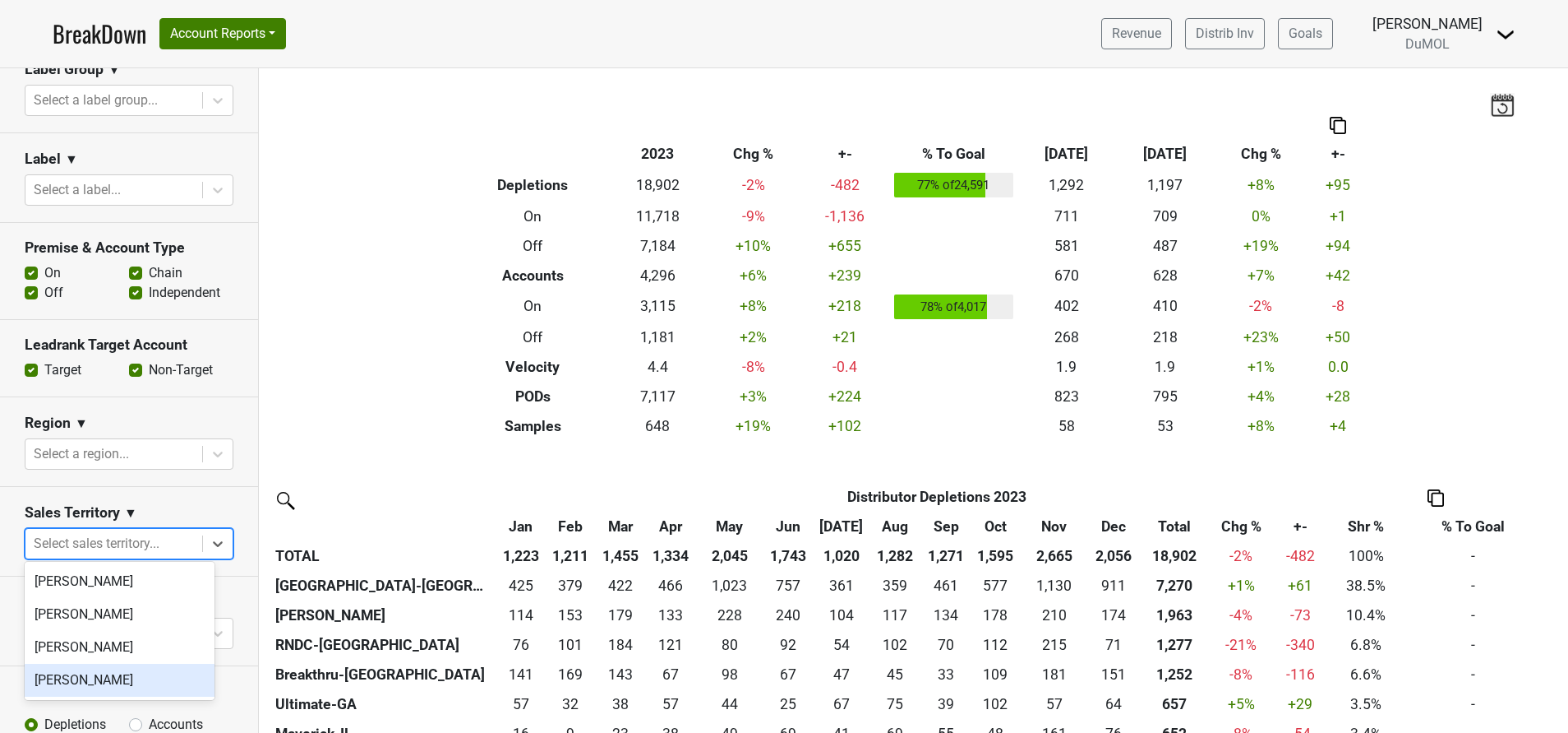
click at [103, 672] on div "[PERSON_NAME]" at bounding box center [120, 680] width 190 height 33
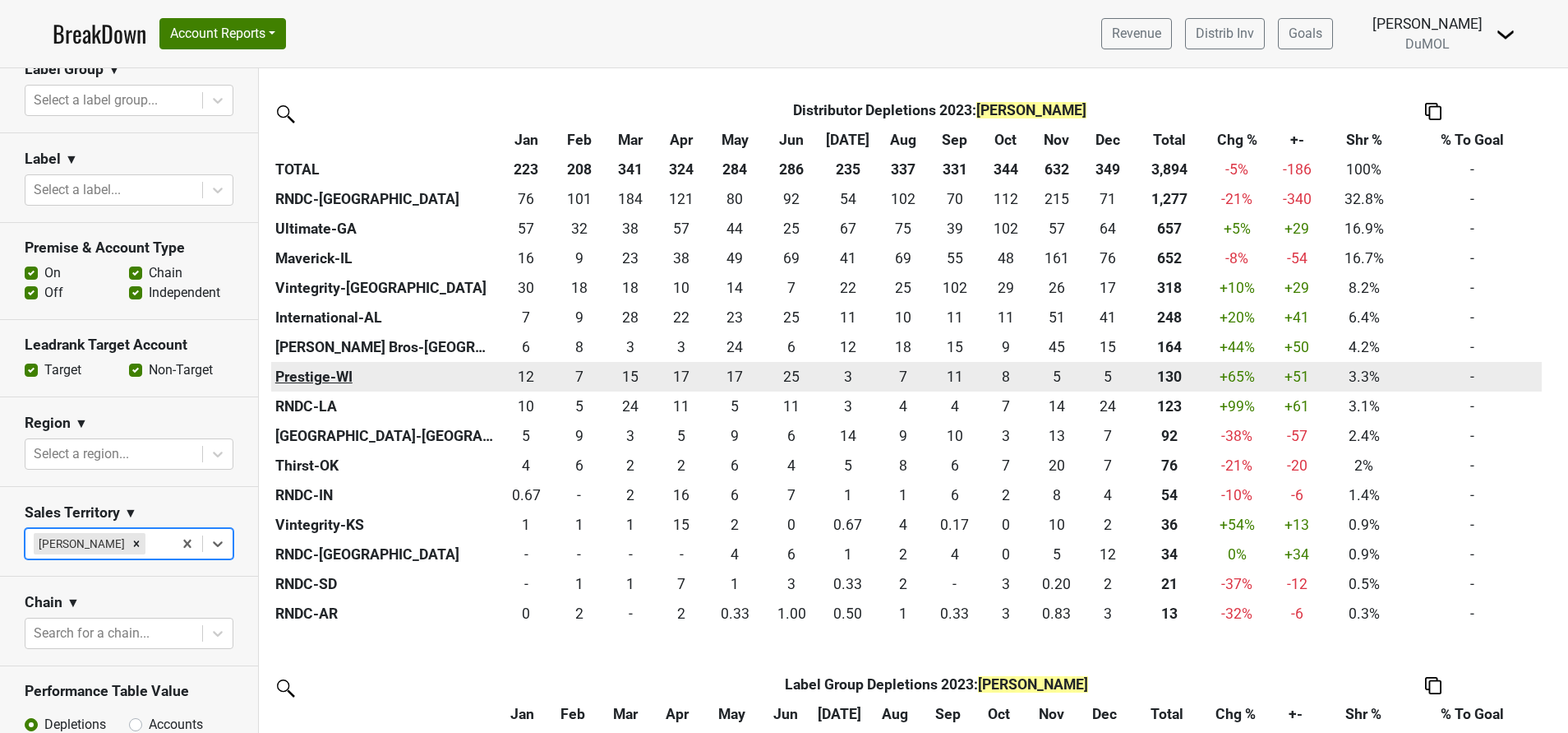
scroll to position [388, 0]
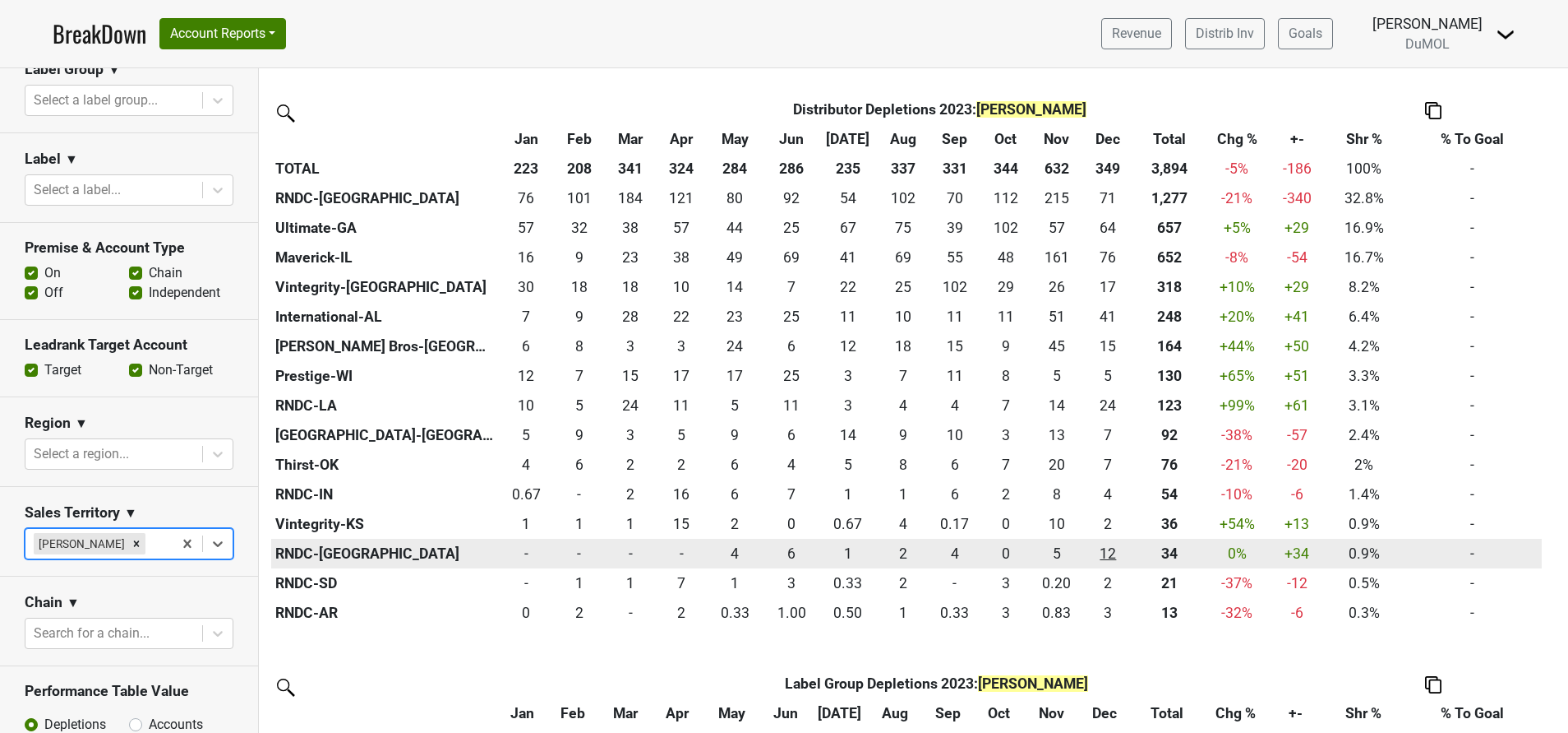
click at [1107, 553] on div "12.4 12" at bounding box center [1108, 553] width 43 height 22
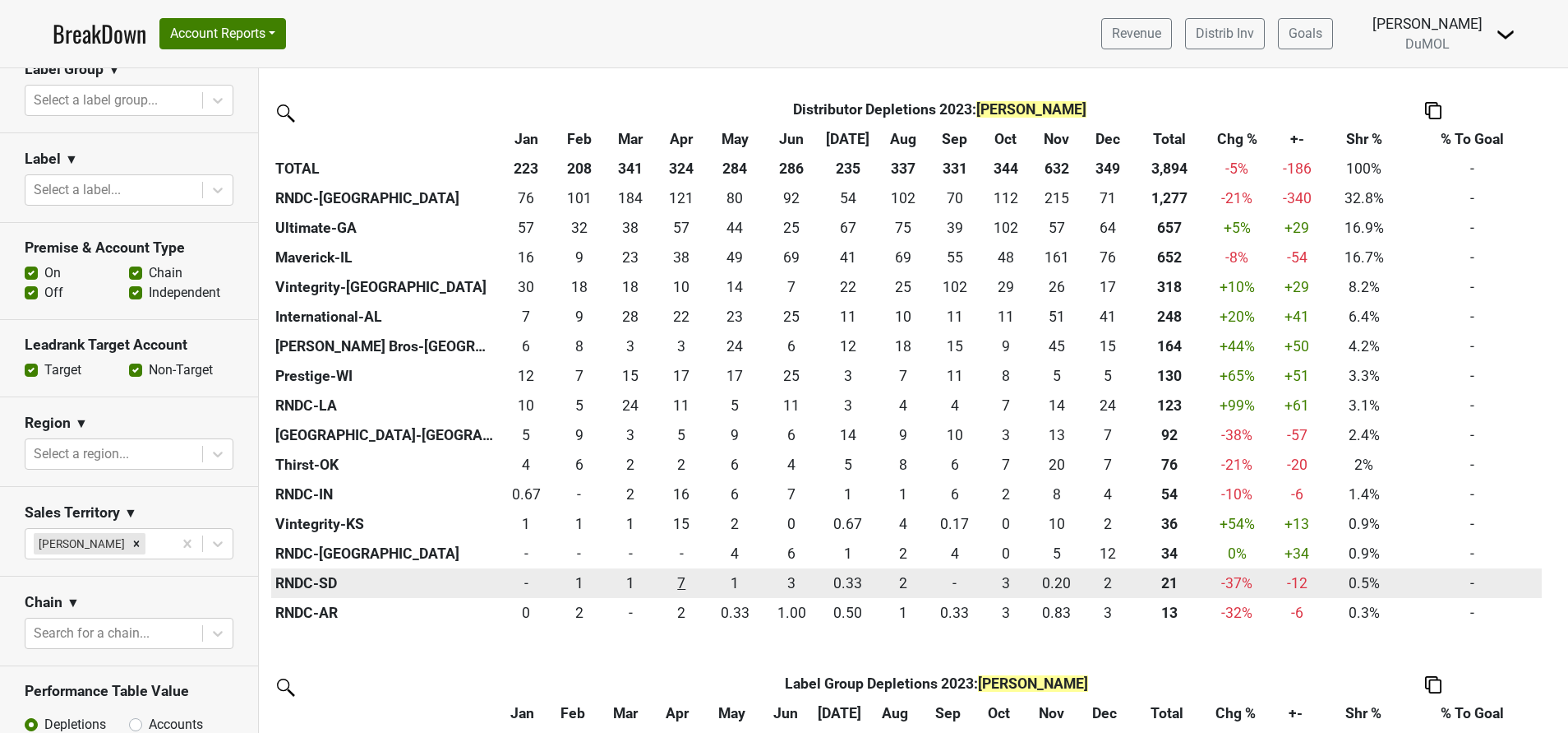
click at [677, 588] on div "7.333 7" at bounding box center [682, 582] width 42 height 22
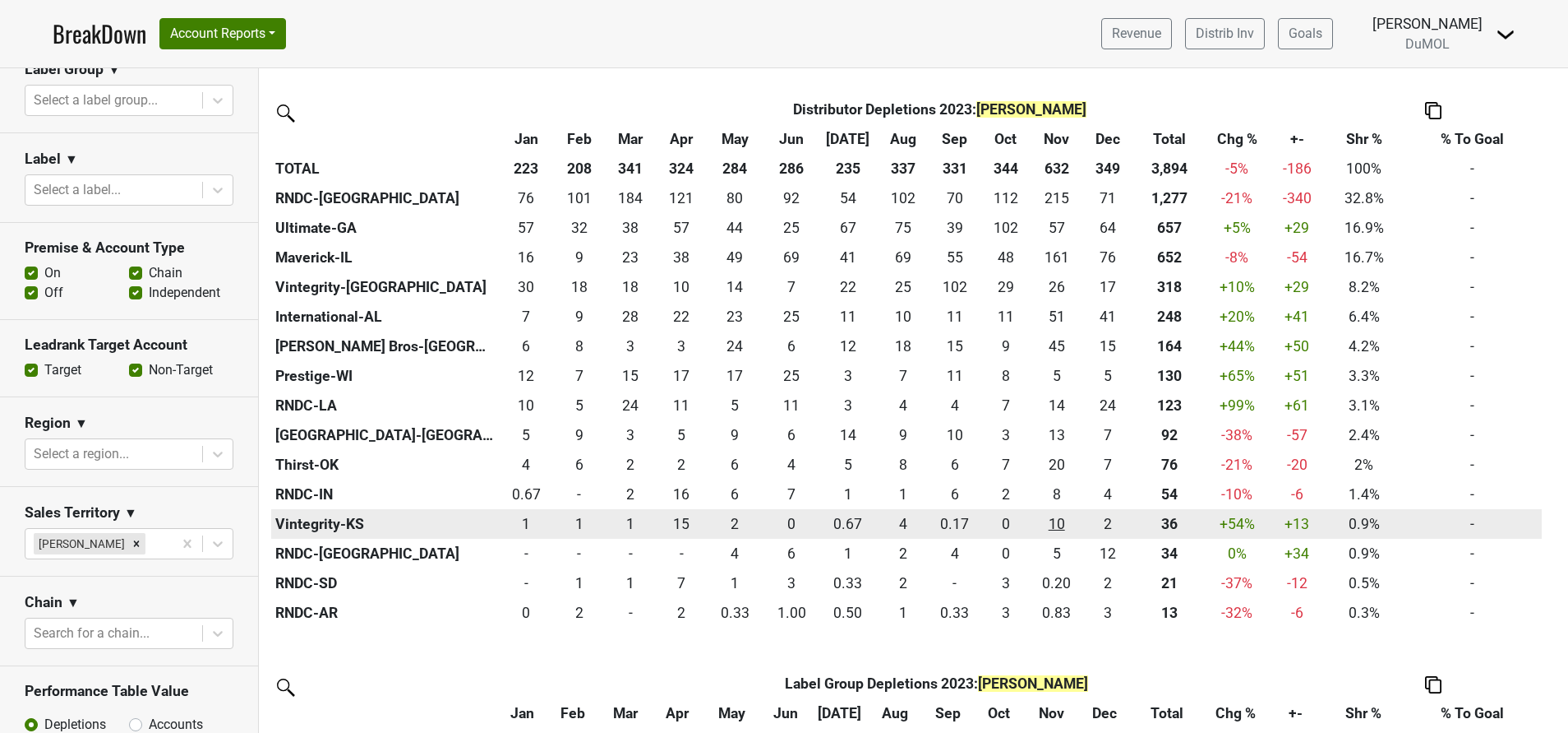
click at [1061, 526] on div "10 10" at bounding box center [1056, 524] width 44 height 22
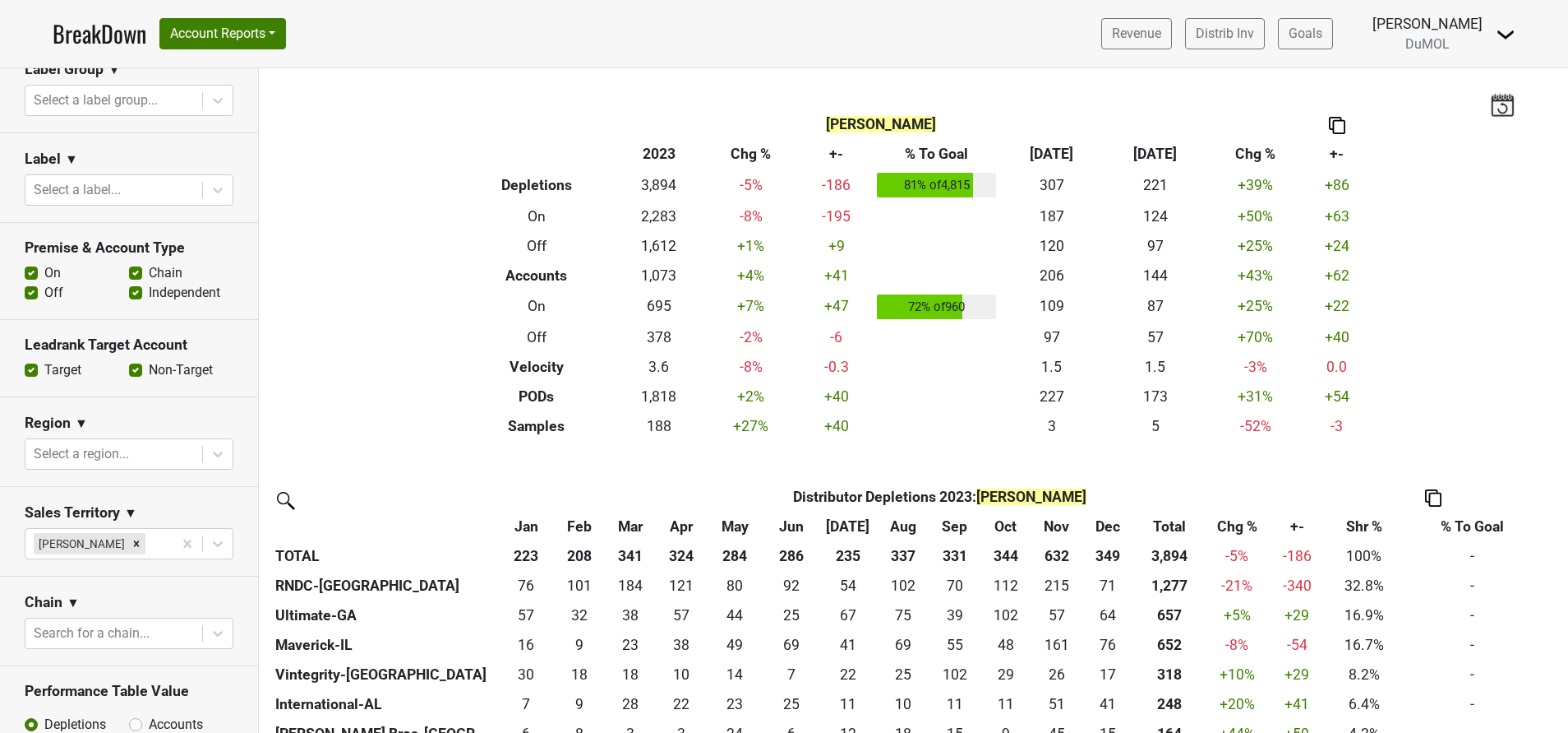
scroll to position [402, 0]
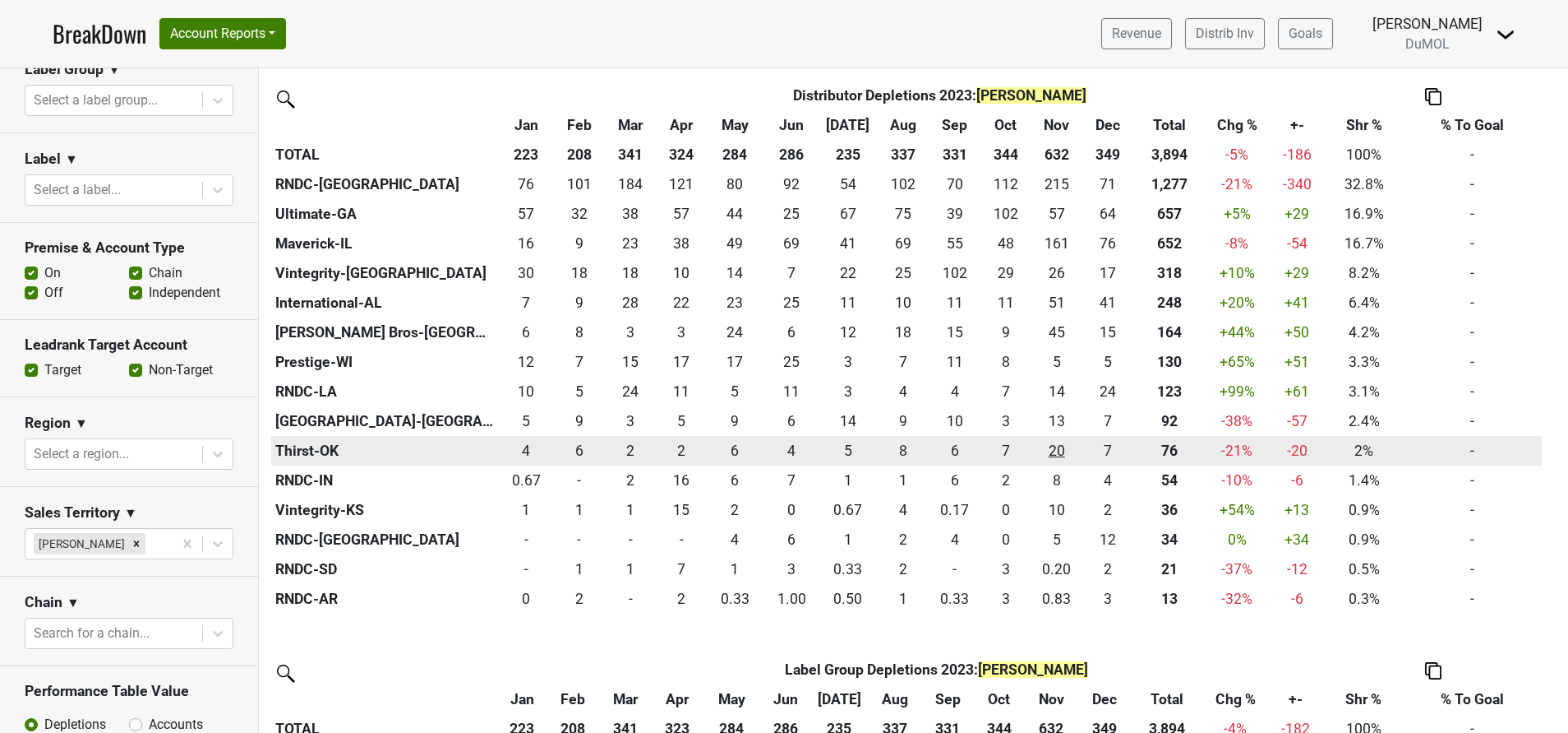
click at [1057, 448] on div "20.16 20" at bounding box center [1056, 450] width 44 height 22
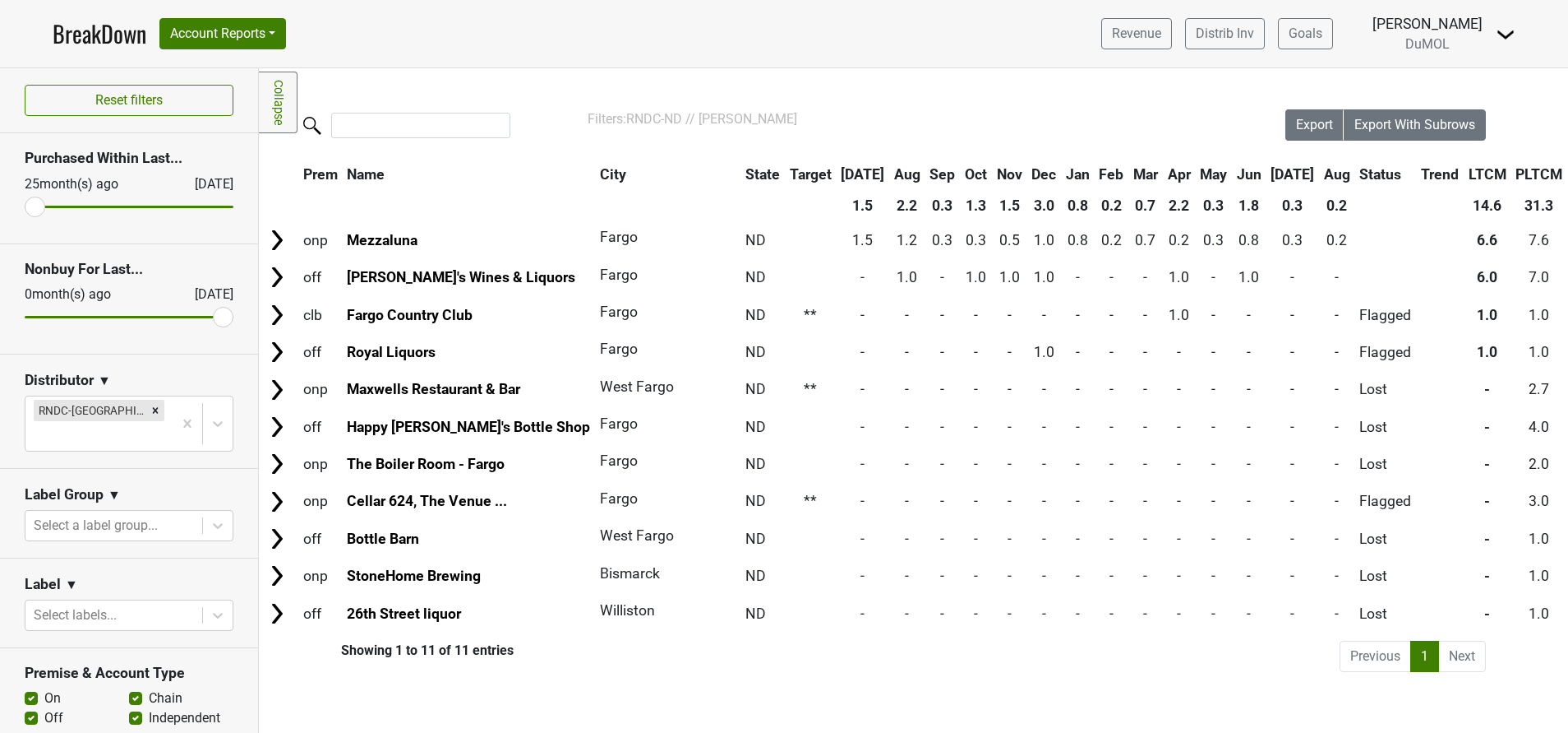
click at [1027, 172] on th "Dec" at bounding box center [1044, 174] width 33 height 29
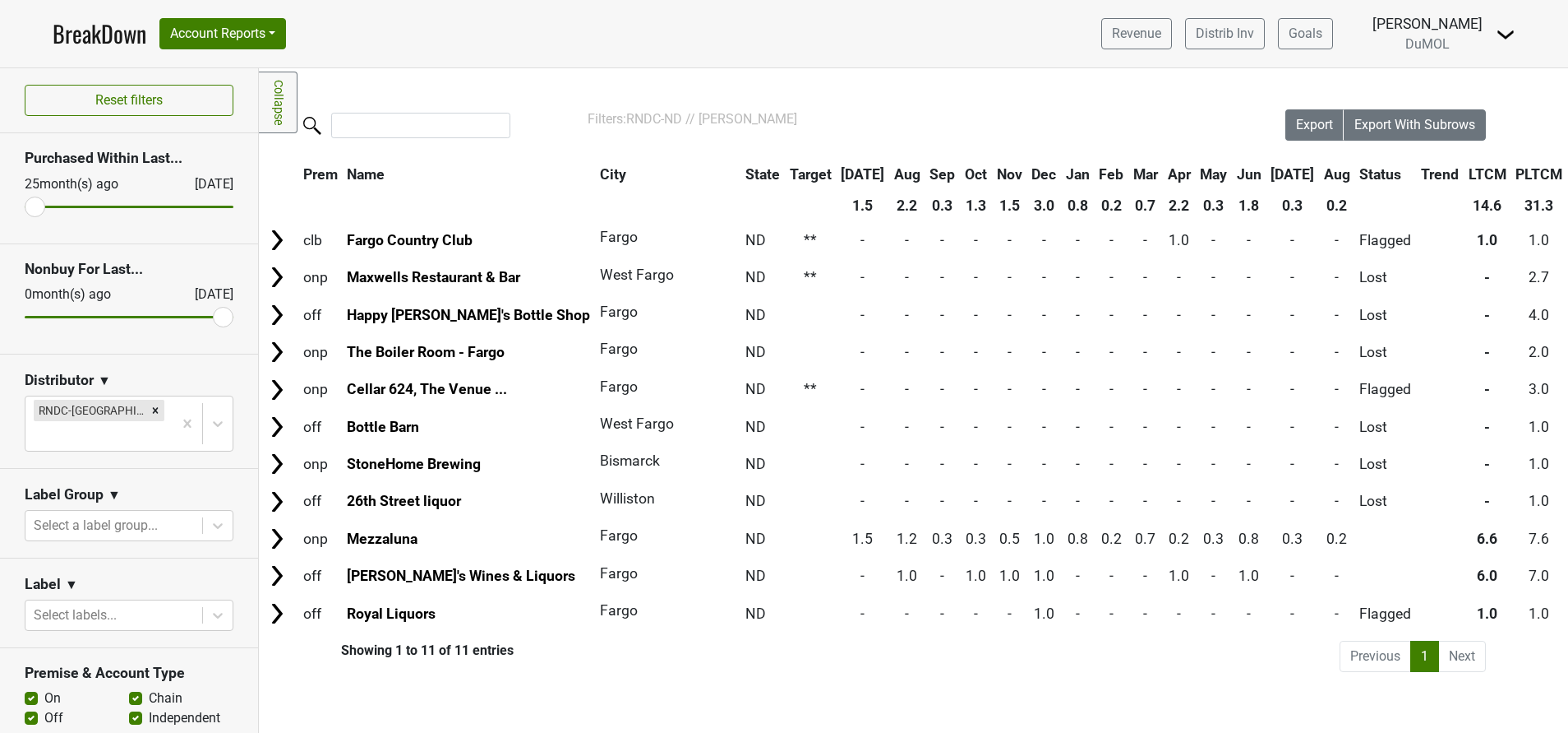
click at [1027, 172] on th "Dec" at bounding box center [1044, 174] width 33 height 29
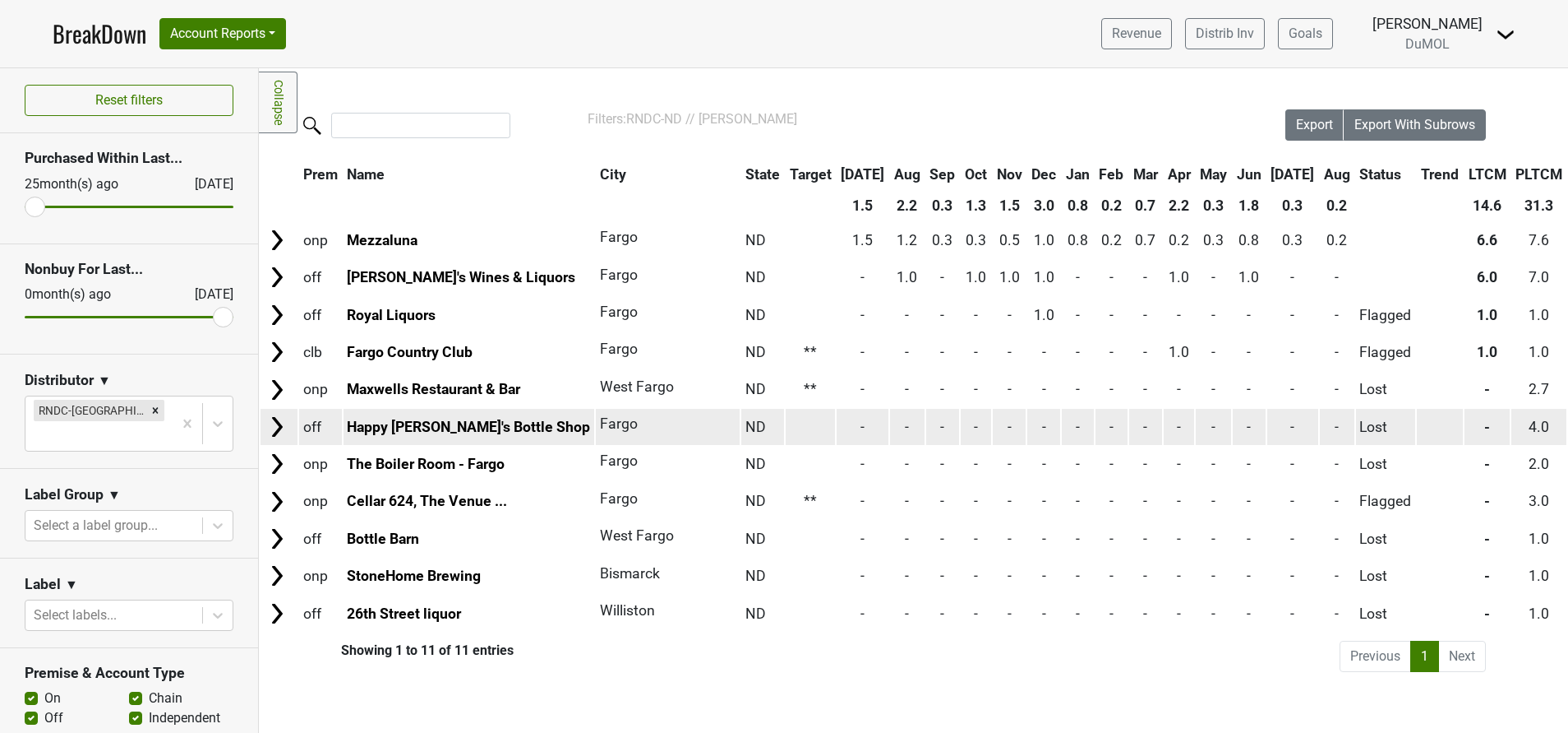
click at [1027, 434] on td "-" at bounding box center [1044, 426] width 33 height 35
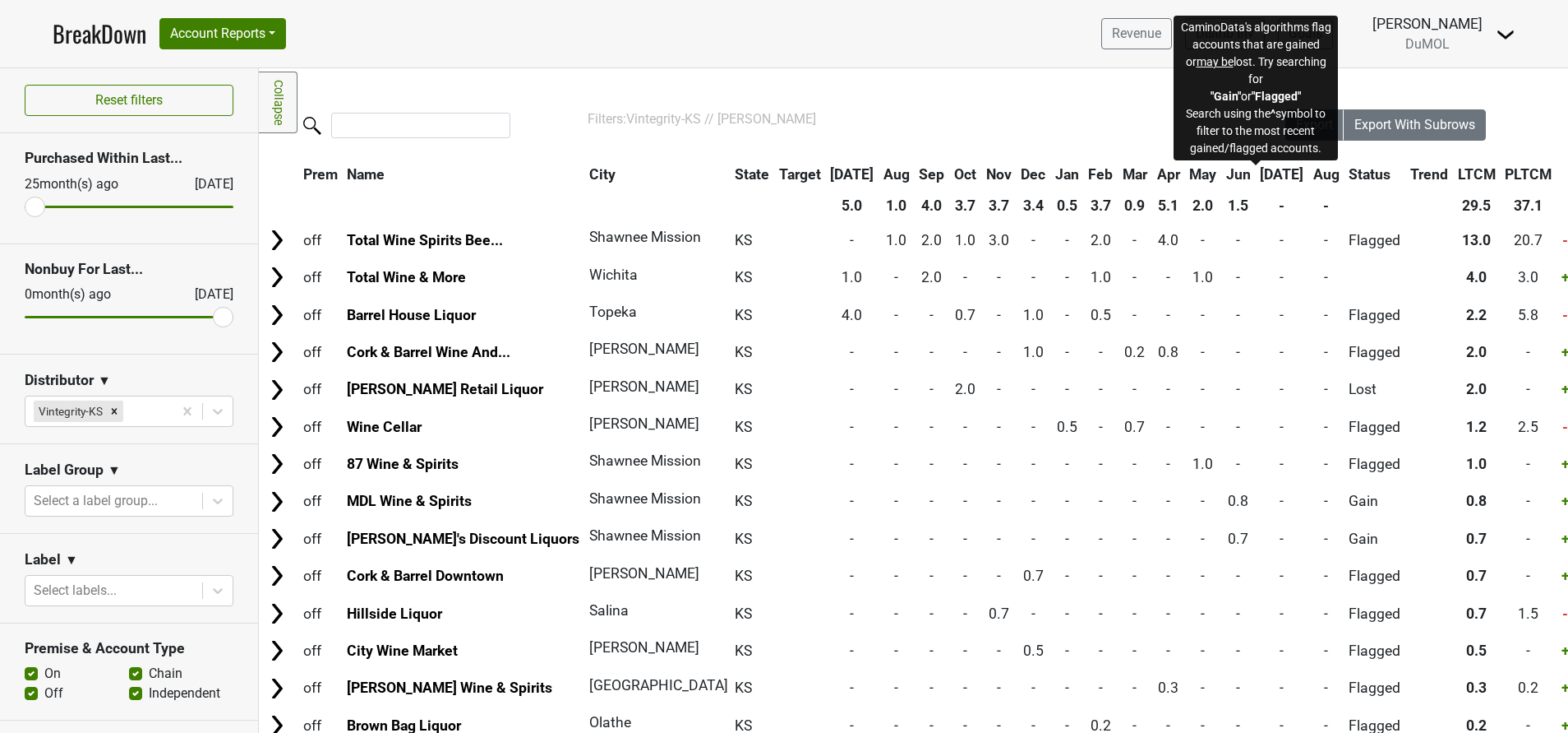
click at [1348, 169] on span "Status" at bounding box center [1369, 174] width 42 height 16
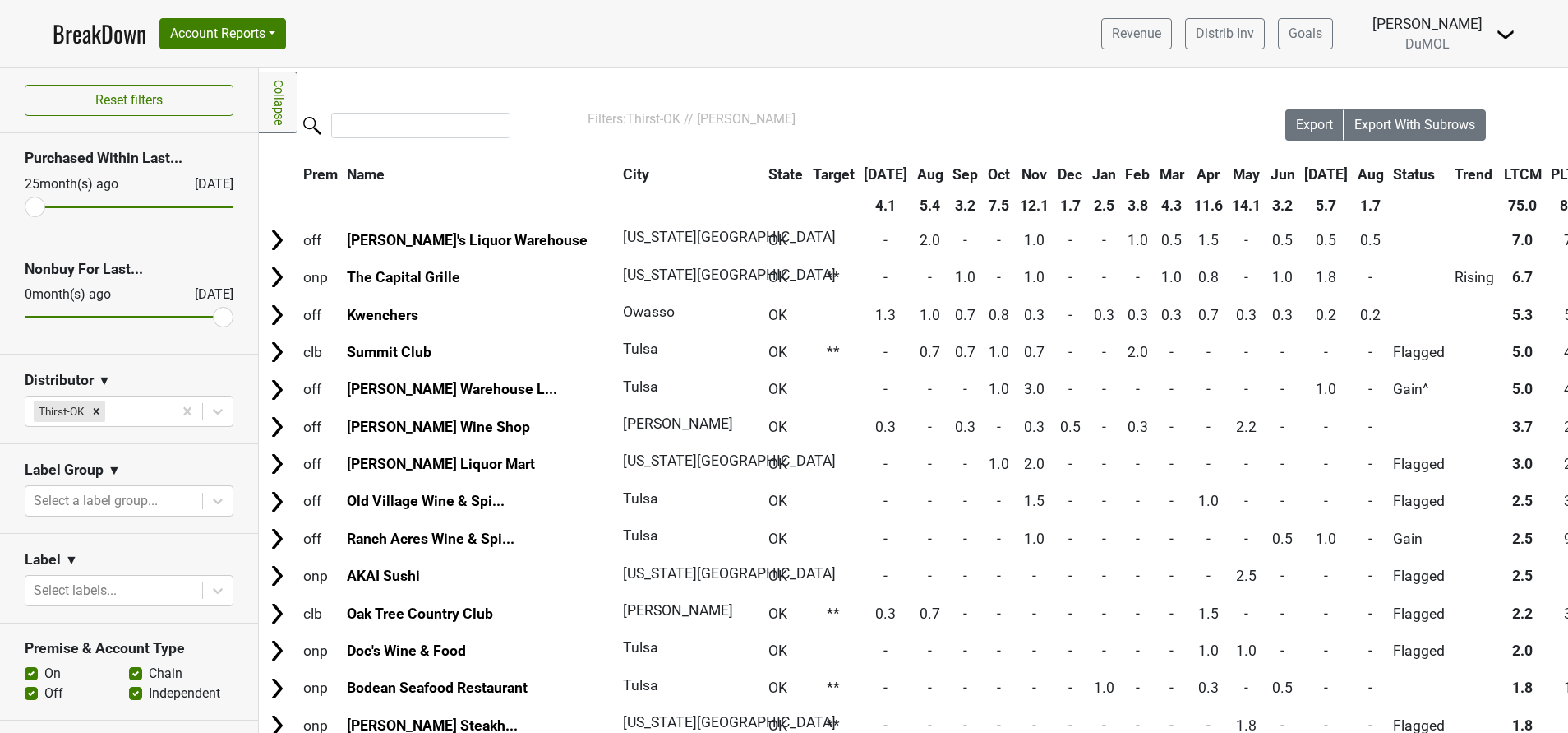
click at [1016, 164] on th "Nov" at bounding box center [1034, 174] width 37 height 29
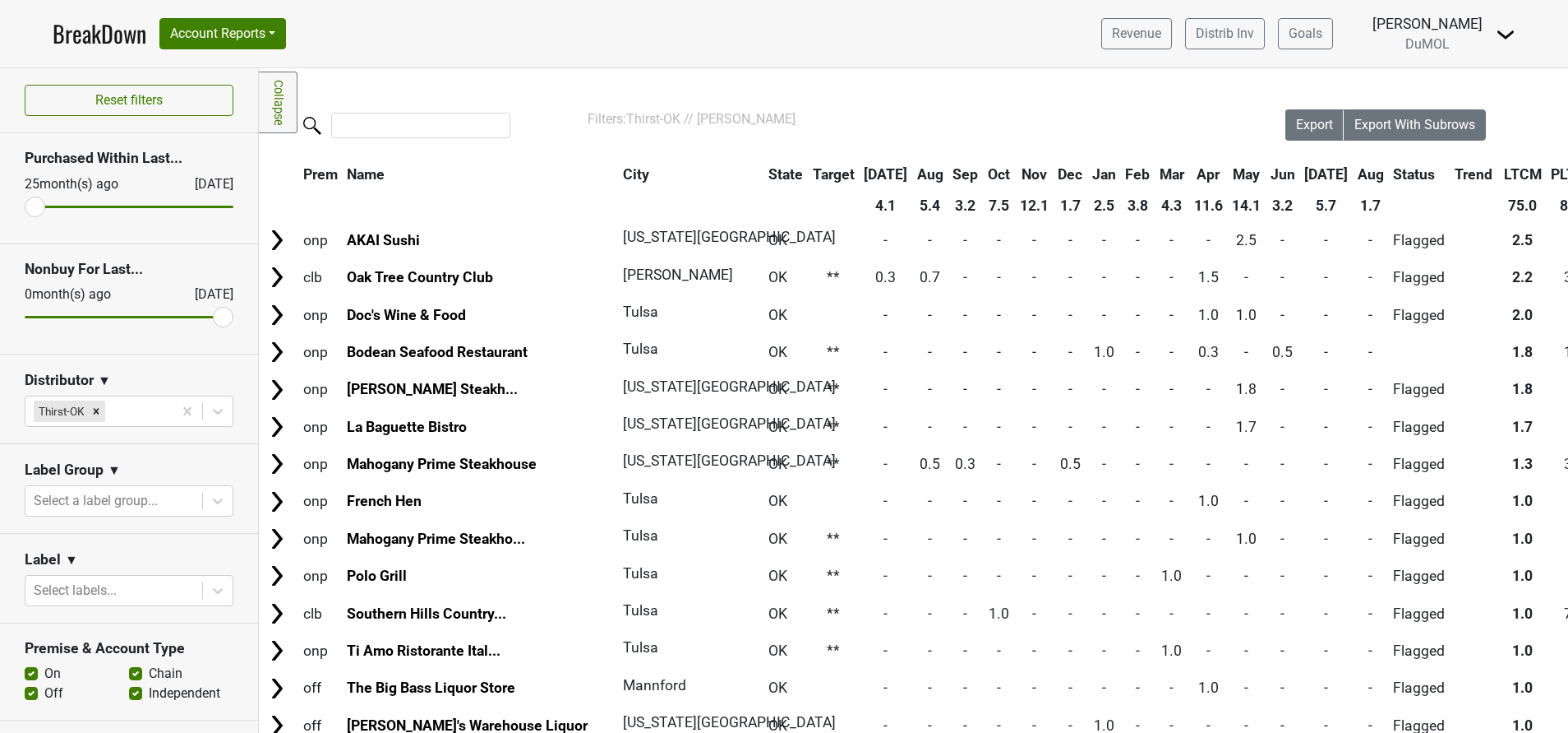
click at [1016, 164] on th "Nov" at bounding box center [1034, 174] width 37 height 29
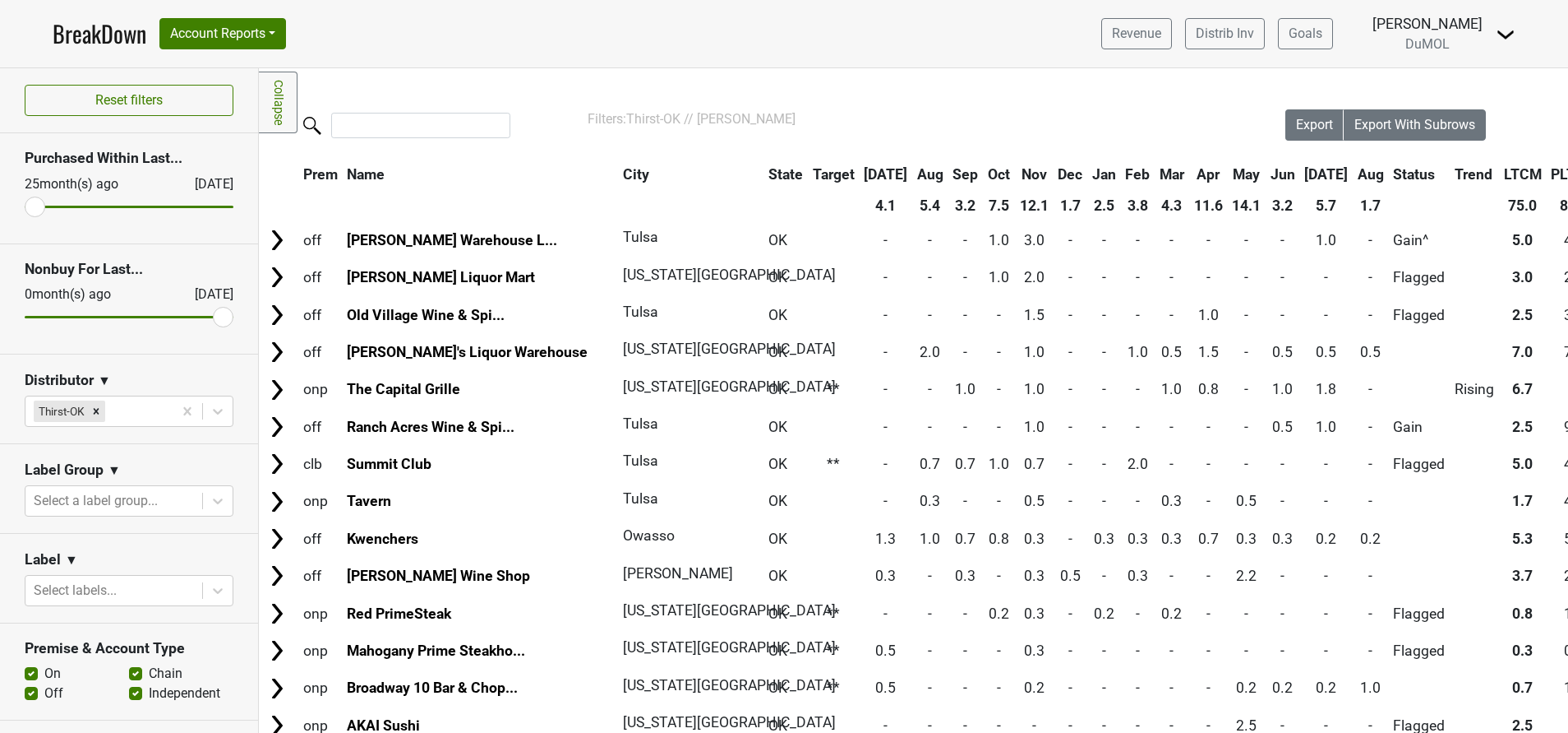
click at [1513, 32] on img at bounding box center [1506, 35] width 20 height 20
click at [1473, 92] on link "Open Leadrank" at bounding box center [1450, 93] width 130 height 26
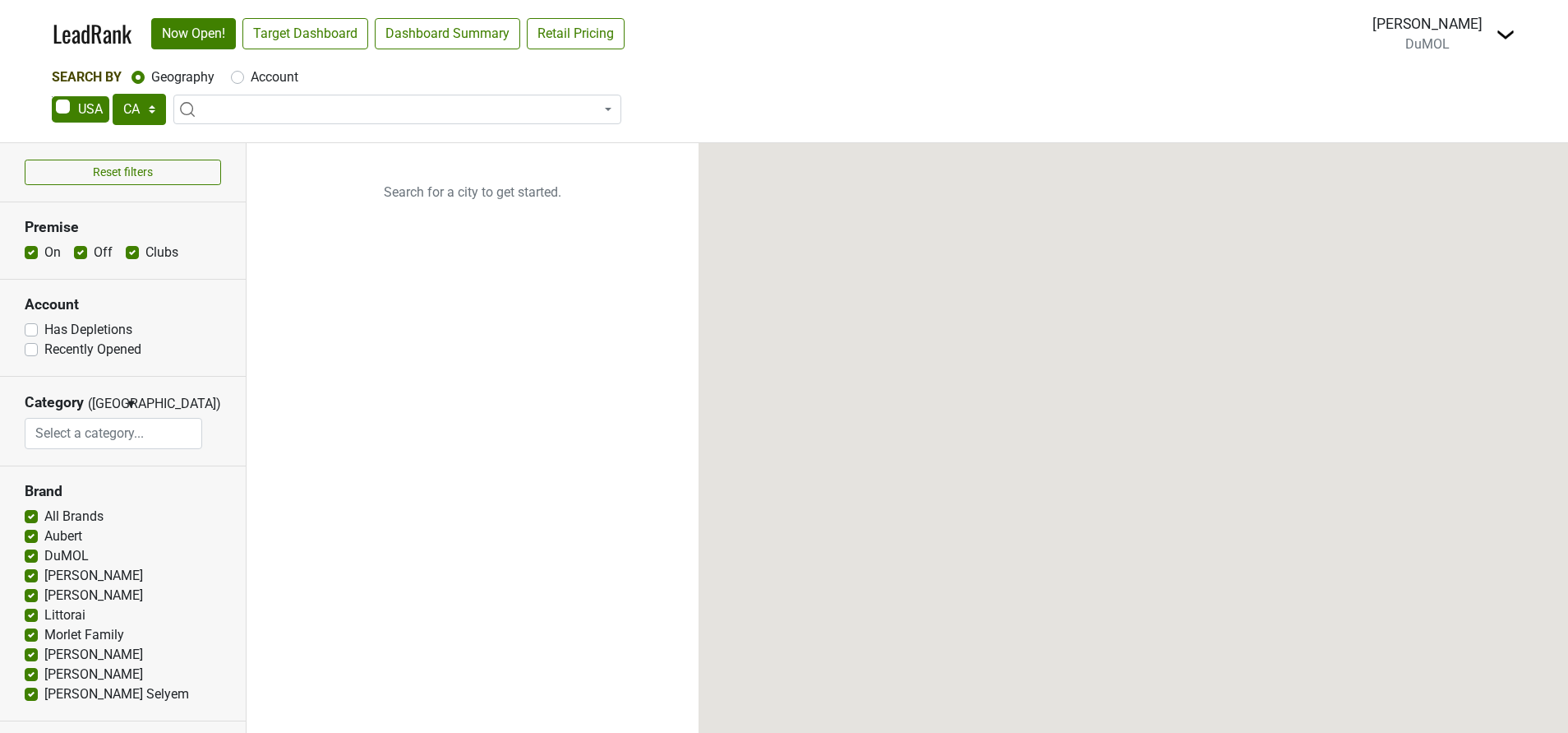
select select "CA"
select select
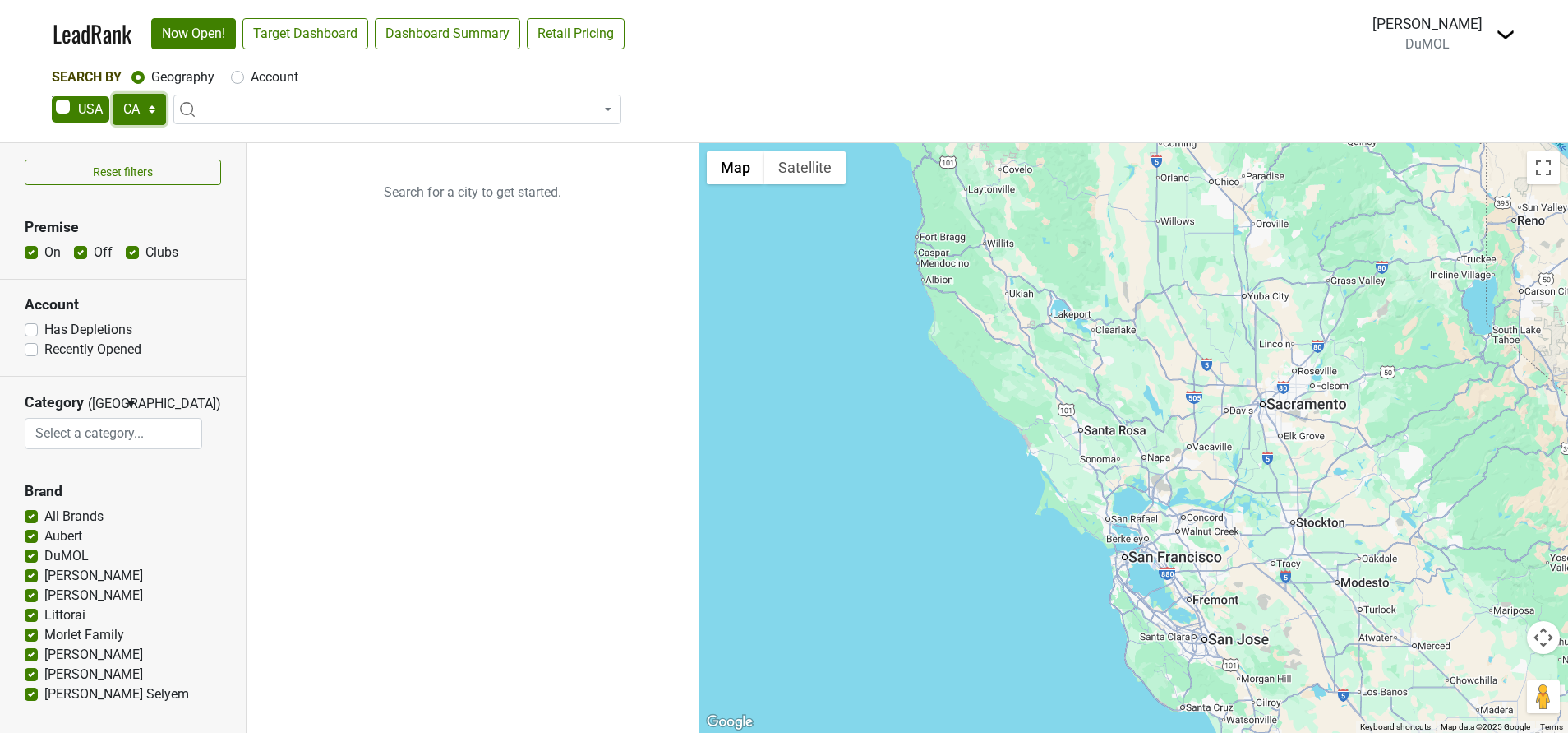
click at [158, 107] on select "AK AL AR AZ CA CO CT DC DE FL GA HI IA ID IL IN KS KY LA MA MD ME MI MN MO MS M…" at bounding box center [139, 109] width 54 height 31
select select "KS"
click at [112, 93] on select "AK AL AR AZ CA CO CT DC DE FL GA HI IA ID IL IN KS KY LA MA MD ME MI MN MO MS M…" at bounding box center [139, 109] width 54 height 31
click at [308, 23] on link "Target Dashboard" at bounding box center [304, 34] width 125 height 31
